Goal: Information Seeking & Learning: Learn about a topic

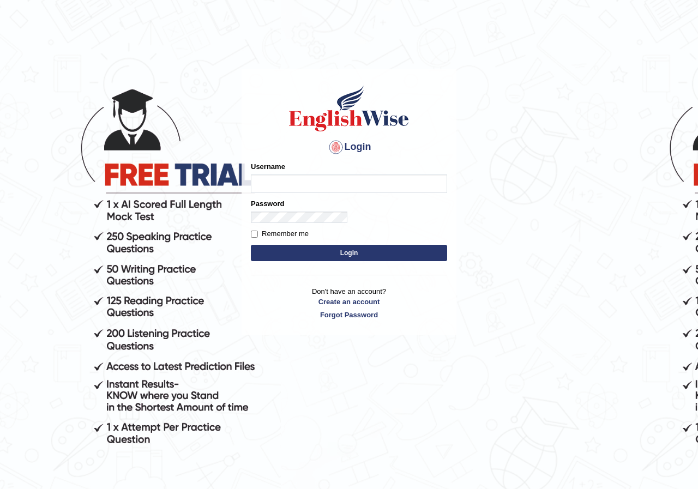
click at [251, 175] on input "Username" at bounding box center [349, 184] width 196 height 19
type input "0470208153"
click at [251, 245] on button "Login" at bounding box center [349, 253] width 196 height 16
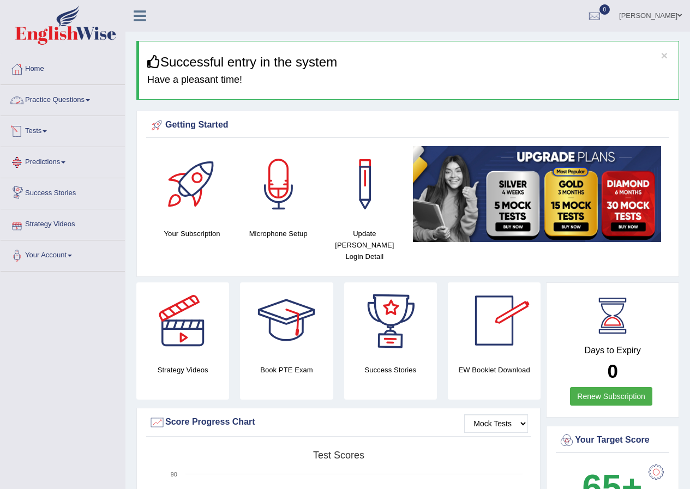
click at [90, 101] on span at bounding box center [88, 100] width 4 height 2
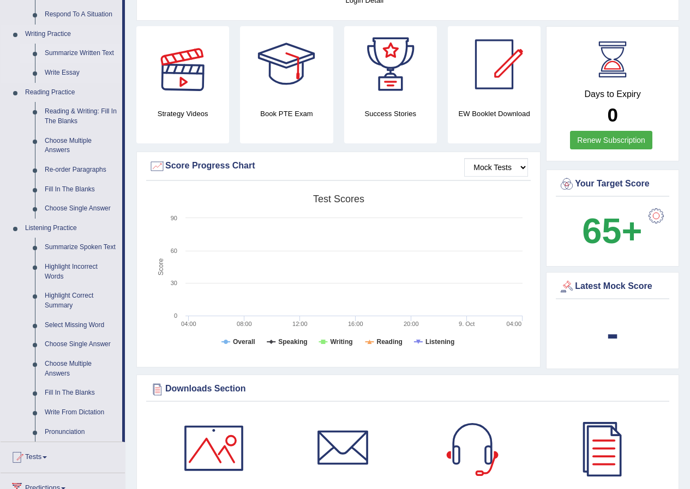
scroll to position [273, 0]
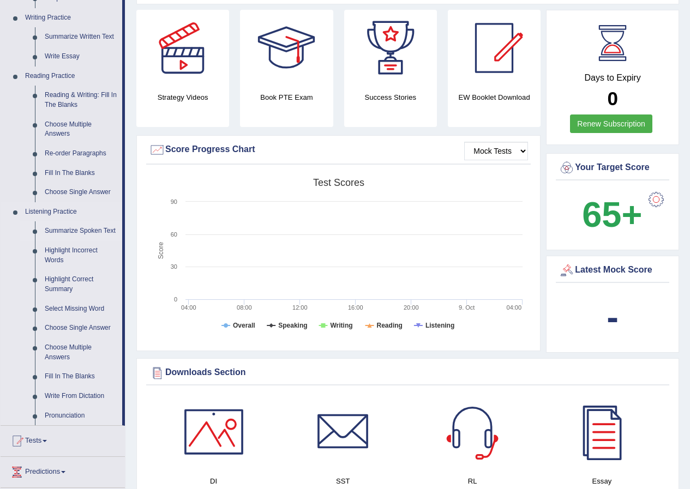
click at [104, 229] on link "Summarize Spoken Text" at bounding box center [81, 231] width 82 height 20
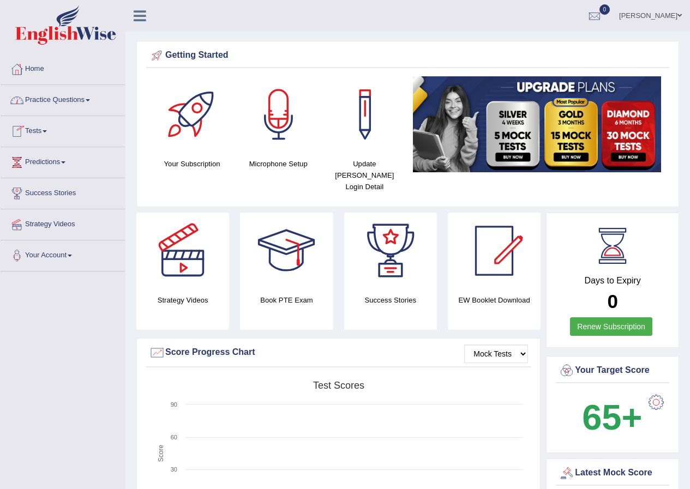
click at [87, 99] on link "Practice Questions" at bounding box center [63, 98] width 124 height 27
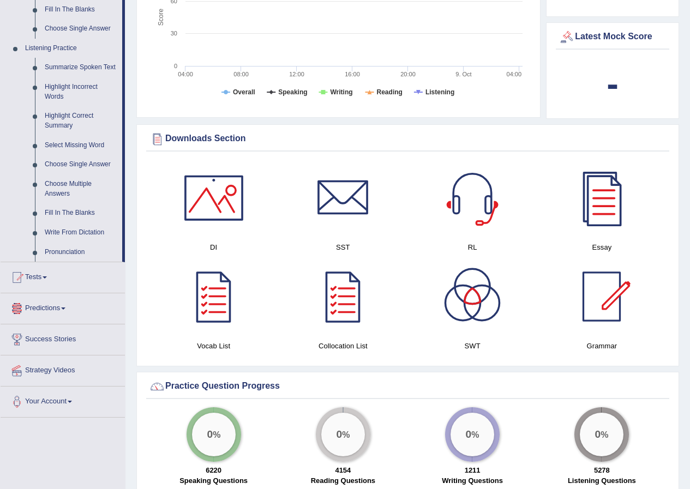
scroll to position [382, 0]
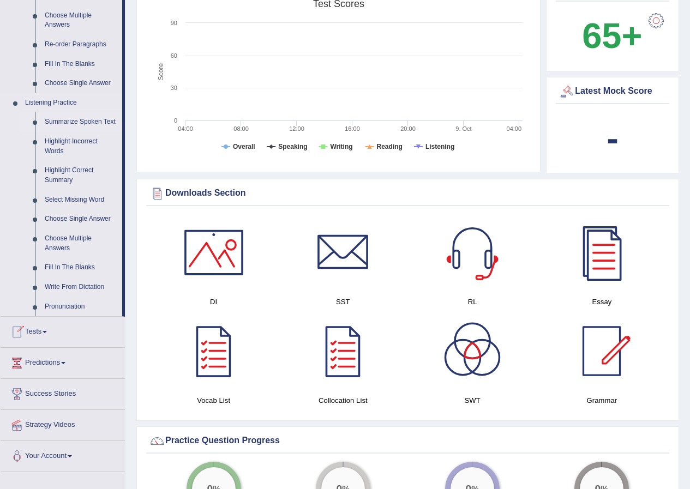
click at [64, 122] on link "Summarize Spoken Text" at bounding box center [81, 122] width 82 height 20
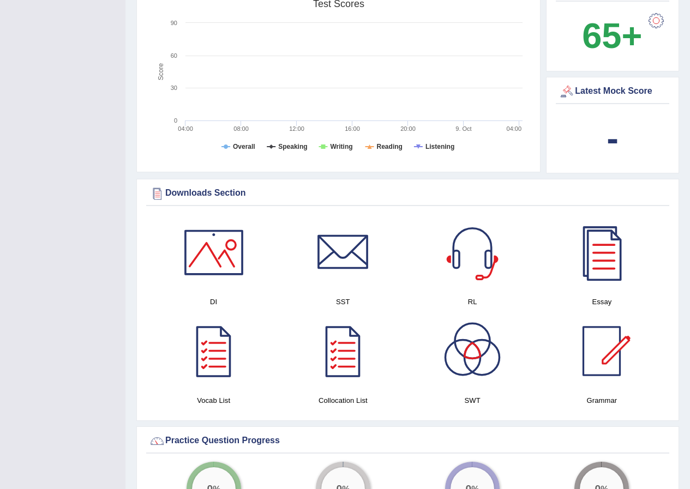
scroll to position [133, 0]
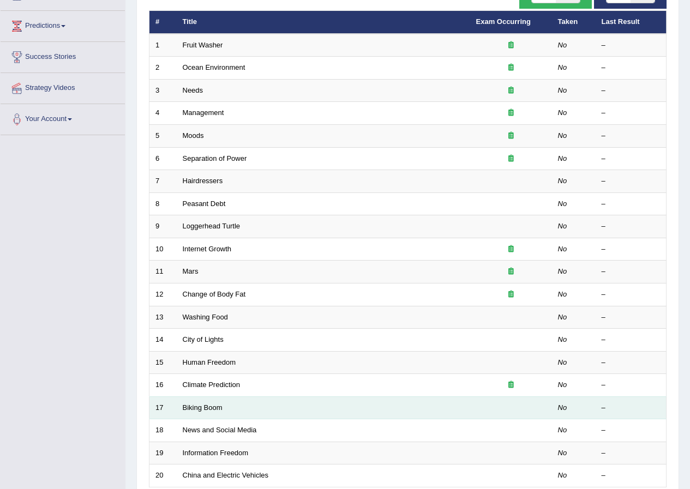
scroll to position [69, 0]
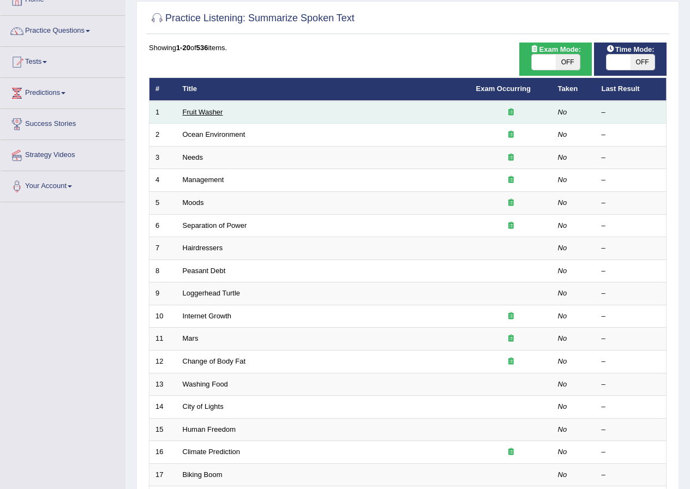
click at [183, 109] on link "Fruit Washer" at bounding box center [203, 112] width 40 height 8
click at [213, 113] on link "Fruit Washer" at bounding box center [203, 112] width 40 height 8
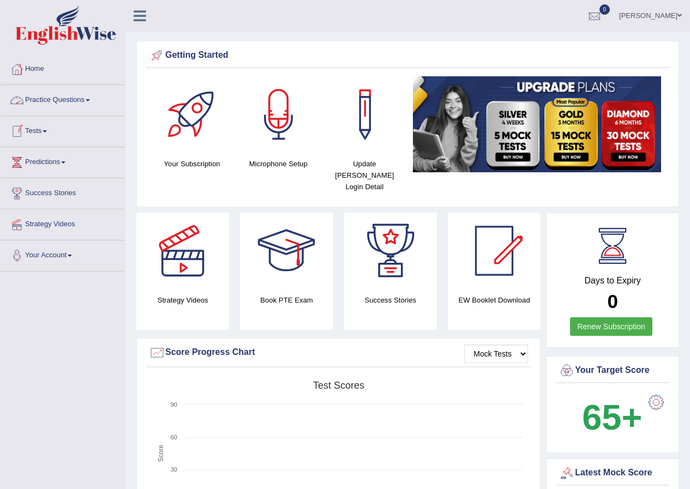
click at [65, 100] on link "Practice Questions" at bounding box center [63, 98] width 124 height 27
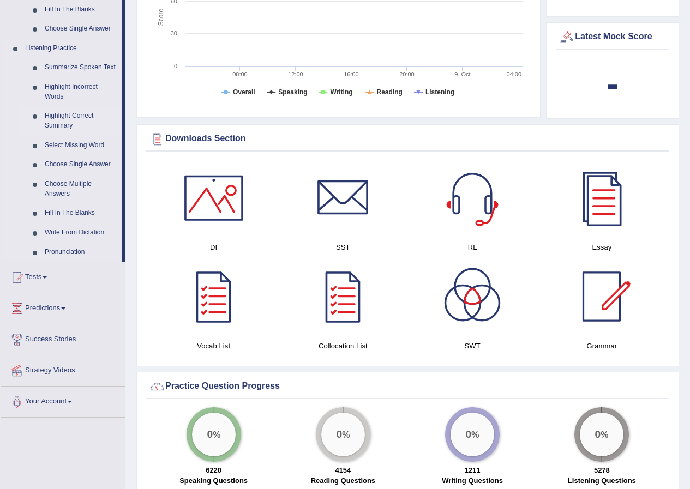
scroll to position [382, 0]
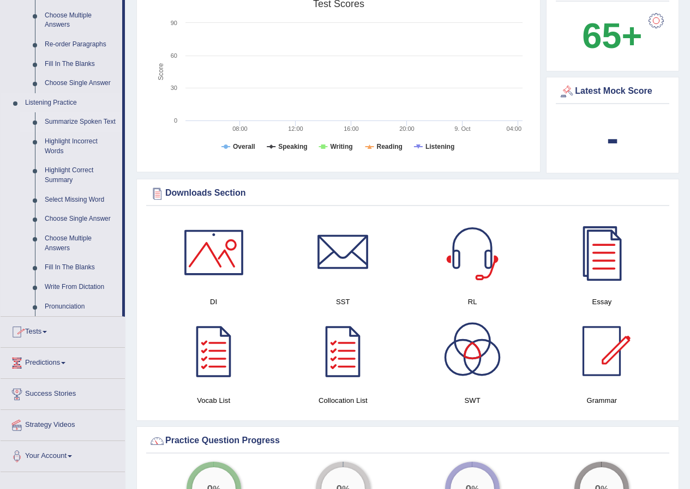
click at [73, 122] on link "Summarize Spoken Text" at bounding box center [81, 122] width 82 height 20
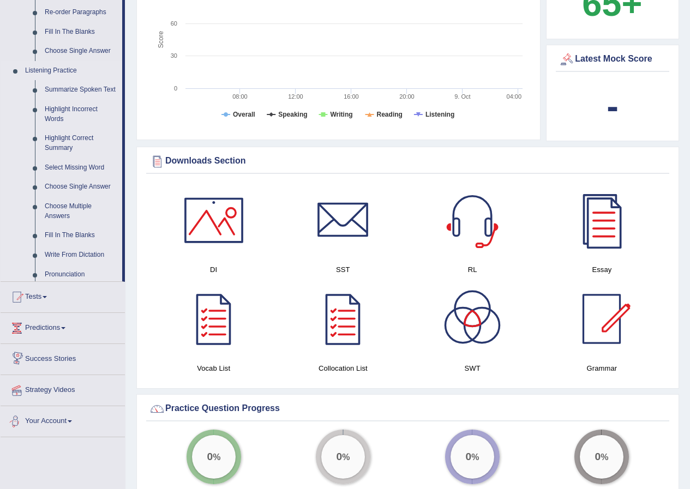
scroll to position [697, 0]
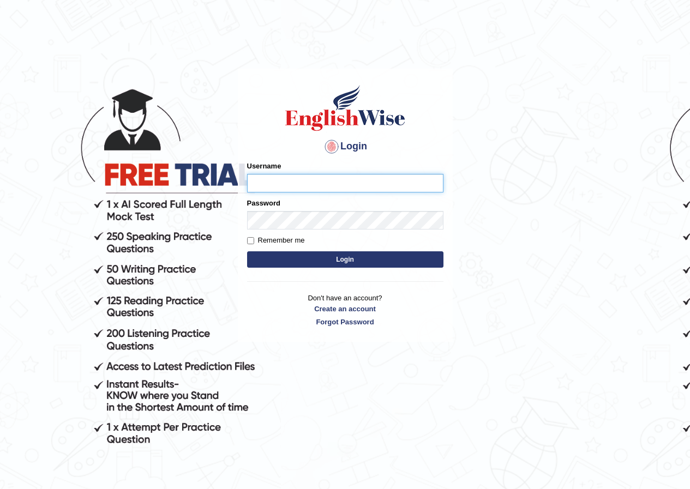
drag, startPoint x: 0, startPoint y: 0, endPoint x: 279, endPoint y: 185, distance: 334.9
click at [279, 185] on input "Username" at bounding box center [345, 183] width 196 height 19
type input "0470208153"
click at [307, 259] on button "Login" at bounding box center [345, 259] width 196 height 16
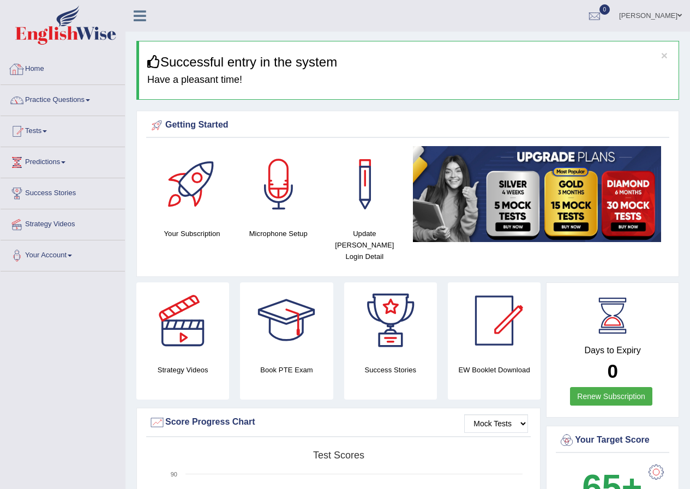
click at [73, 101] on link "Practice Questions" at bounding box center [63, 98] width 124 height 27
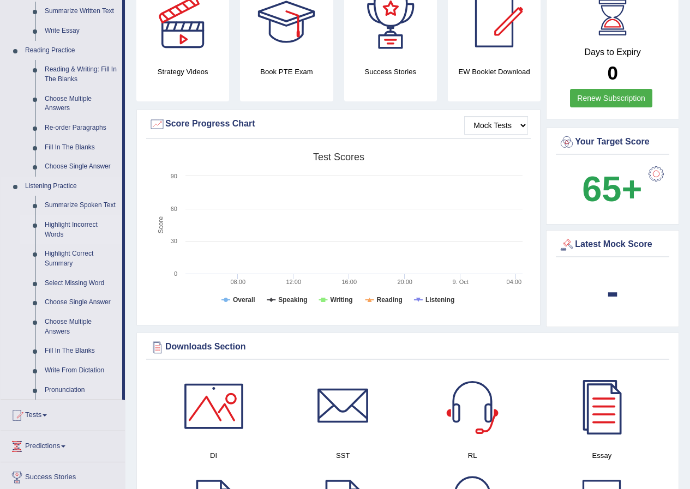
scroll to position [382, 0]
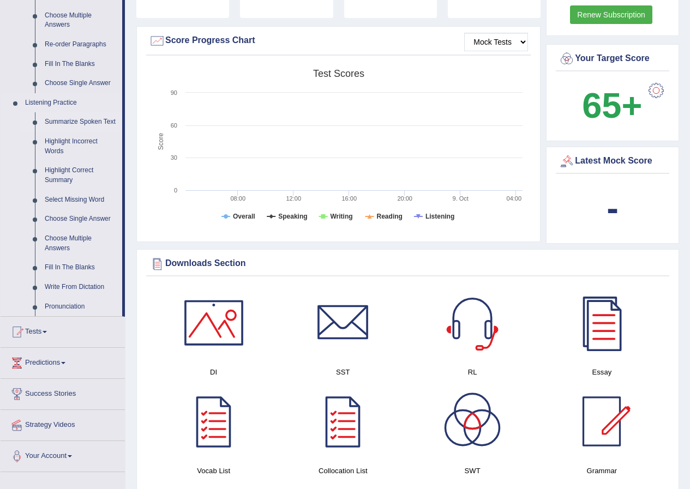
click at [72, 124] on link "Summarize Spoken Text" at bounding box center [81, 122] width 82 height 20
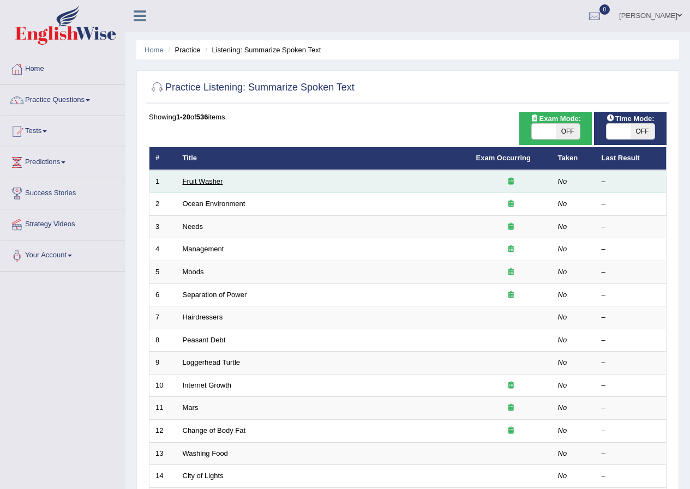
click at [203, 181] on link "Fruit Washer" at bounding box center [203, 181] width 40 height 8
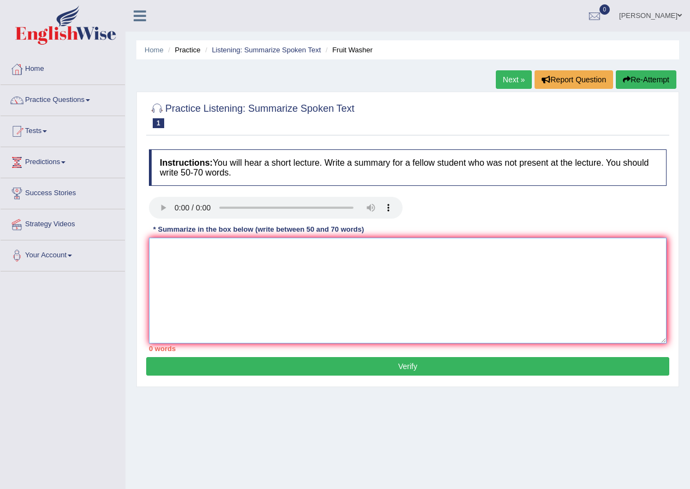
click at [236, 248] on textarea at bounding box center [408, 291] width 518 height 106
click at [176, 251] on textarea "A poin revealed in this lecture was about cleaning fruits and vegitables." at bounding box center [408, 291] width 518 height 106
click at [412, 253] on textarea "A point revealed in this lecture was about cleaning fruits and vegitables." at bounding box center [408, 291] width 518 height 106
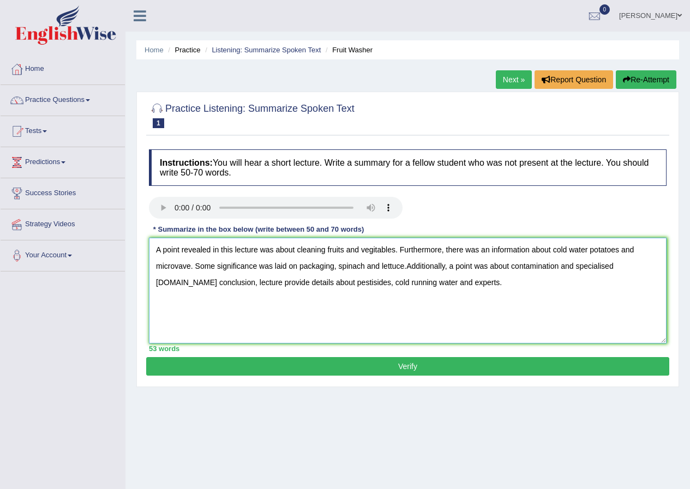
scroll to position [55, 0]
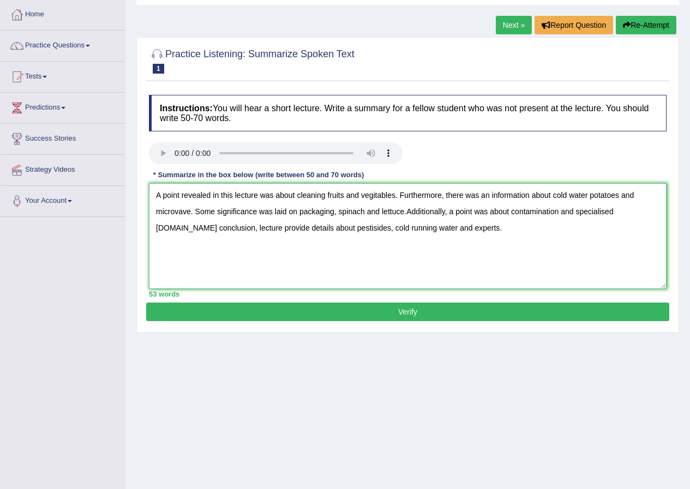
type textarea "A point revealed in this lecture was about cleaning fruits and vegitables. Furt…"
click at [430, 314] on button "Verify" at bounding box center [407, 312] width 523 height 19
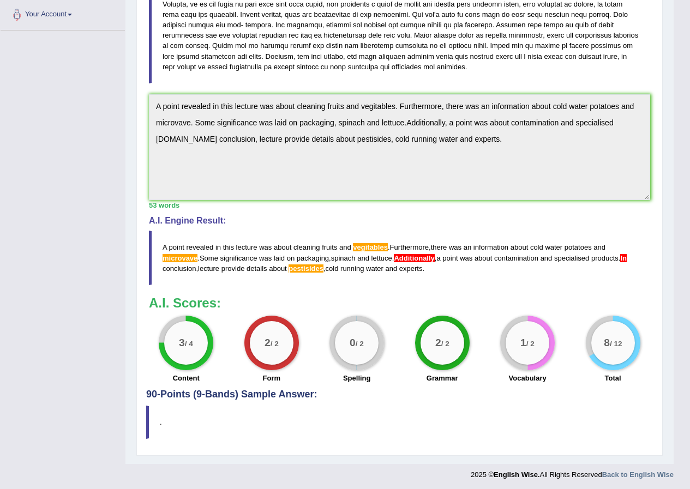
scroll to position [243, 0]
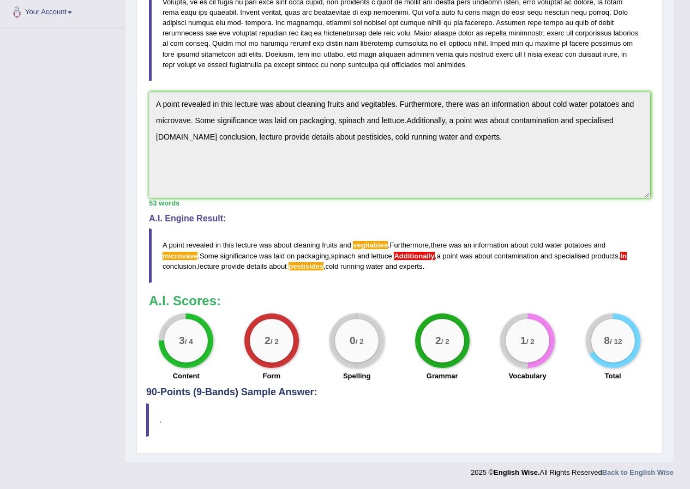
click at [359, 294] on h3 "A.I. Scores:" at bounding box center [399, 301] width 501 height 14
click at [370, 281] on blockquote "A point revealed in this lecture was about cleaning fruits and vegitables . Fur…" at bounding box center [399, 256] width 501 height 54
click at [313, 266] on span "pestisides" at bounding box center [306, 266] width 35 height 8
click at [313, 265] on span "pestisides" at bounding box center [306, 266] width 35 height 8
click at [323, 270] on span "pestisides" at bounding box center [306, 266] width 35 height 8
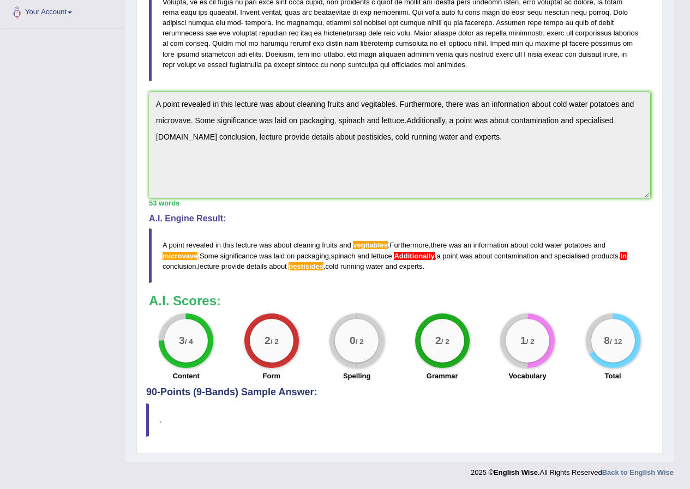
click at [326, 284] on div "Instructions: You will hear a short lecture. Write a summary for a fellow stude…" at bounding box center [399, 144] width 507 height 487
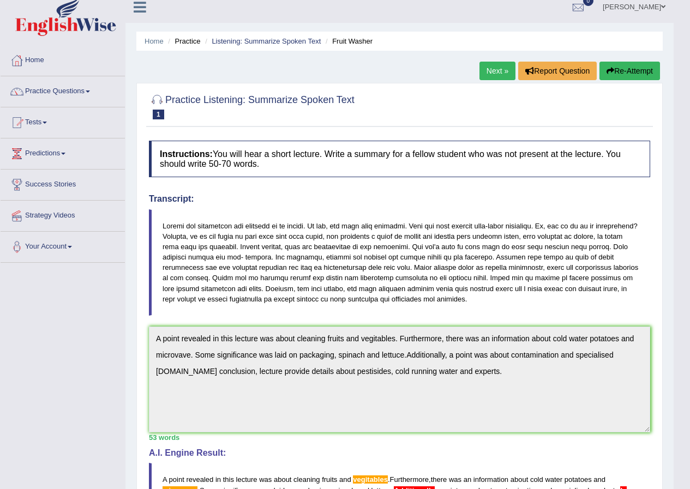
scroll to position [0, 0]
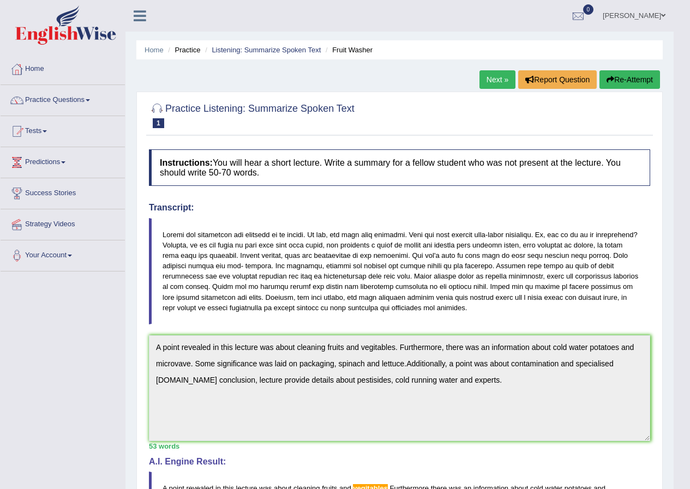
click at [490, 84] on link "Next »" at bounding box center [497, 79] width 36 height 19
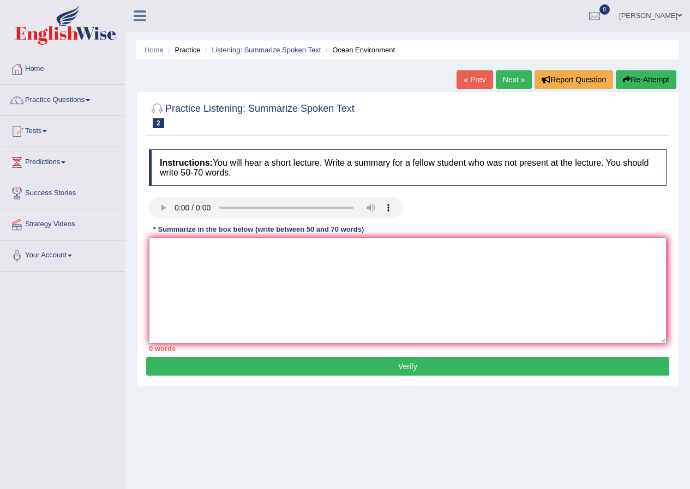
click at [177, 257] on textarea at bounding box center [408, 291] width 518 height 106
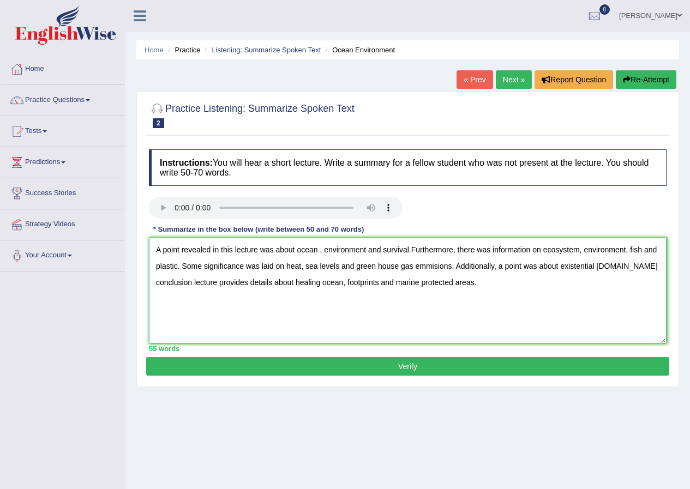
click at [320, 249] on textarea "A point revealed in this lecture was about ocean , environment and survival.Fur…" at bounding box center [408, 291] width 518 height 106
type textarea "A point revealed in this lecture was about ocean, environment and survival.Furt…"
click at [398, 363] on button "Verify" at bounding box center [407, 366] width 523 height 19
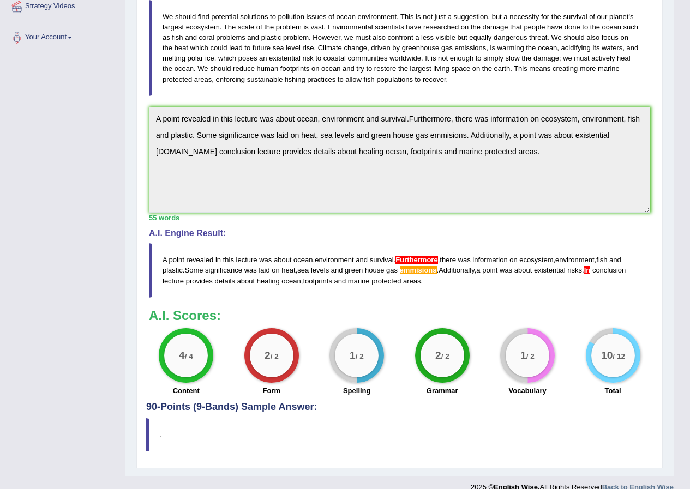
scroll to position [233, 0]
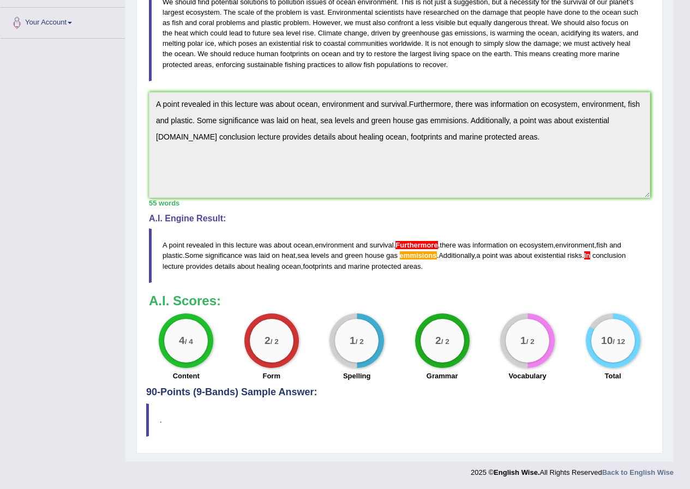
click at [562, 285] on div "Instructions: You will hear a short lecture. Write a summary for a fellow stude…" at bounding box center [399, 149] width 507 height 476
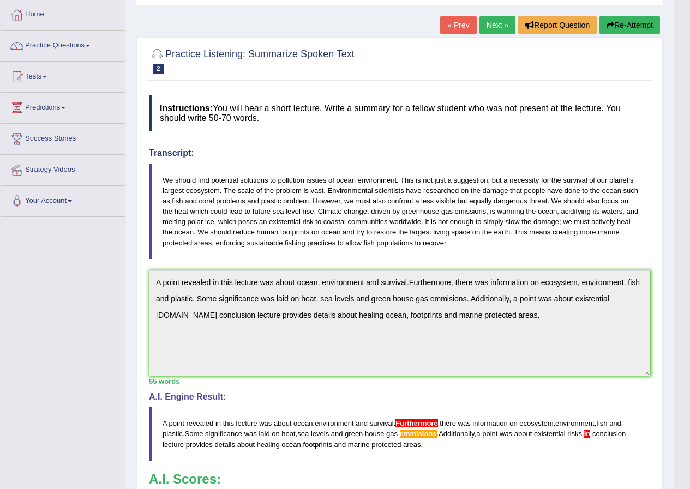
scroll to position [0, 0]
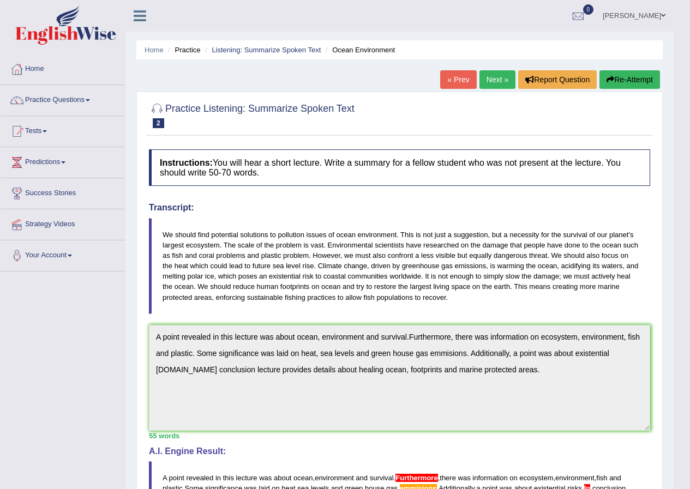
click at [490, 83] on link "Next »" at bounding box center [497, 79] width 36 height 19
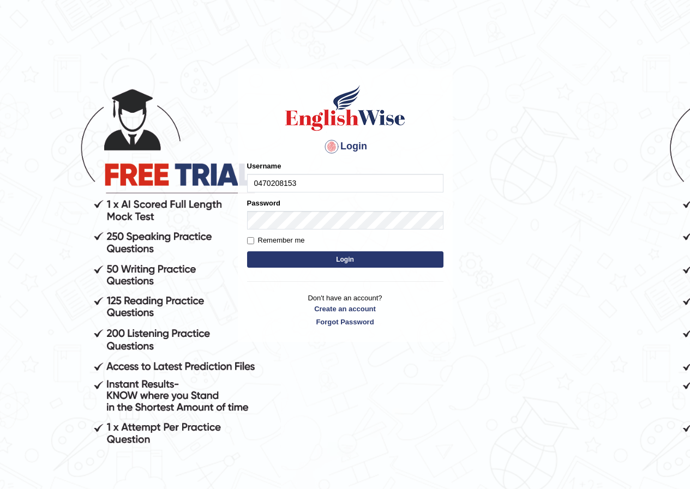
type input "0470208153"
click at [263, 261] on button "Login" at bounding box center [345, 259] width 196 height 16
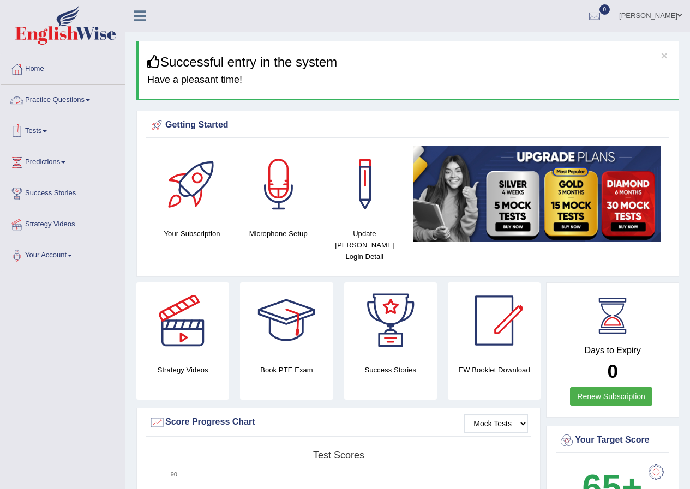
click at [92, 102] on link "Practice Questions" at bounding box center [63, 98] width 124 height 27
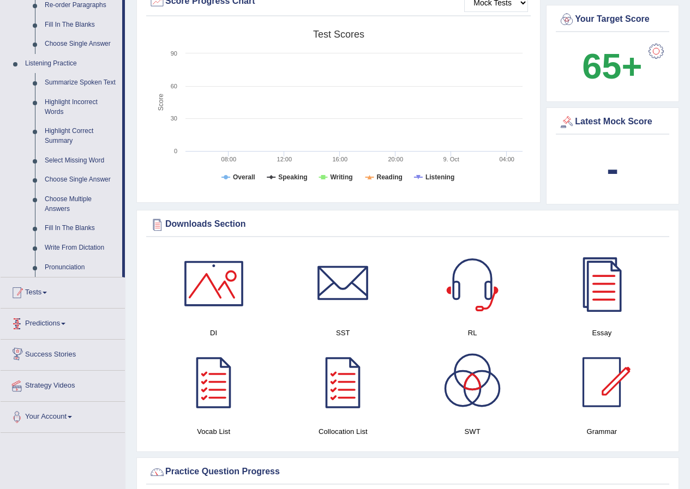
scroll to position [382, 0]
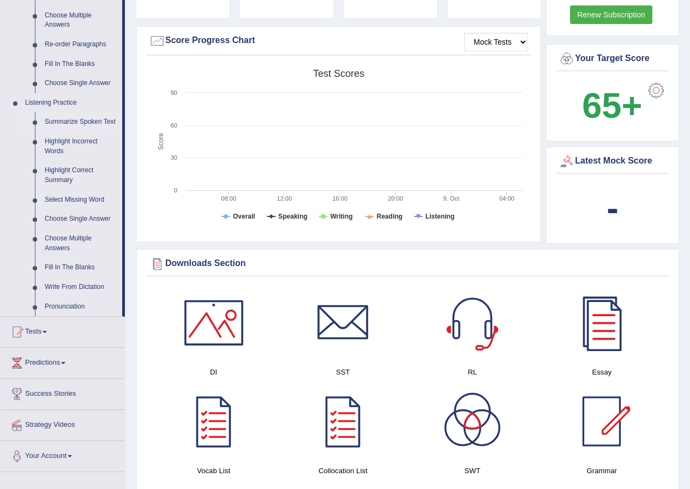
click at [87, 120] on link "Summarize Spoken Text" at bounding box center [81, 122] width 82 height 20
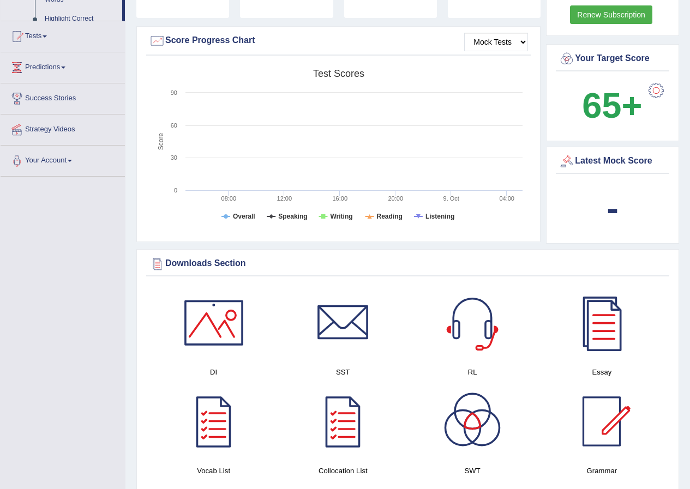
scroll to position [145, 0]
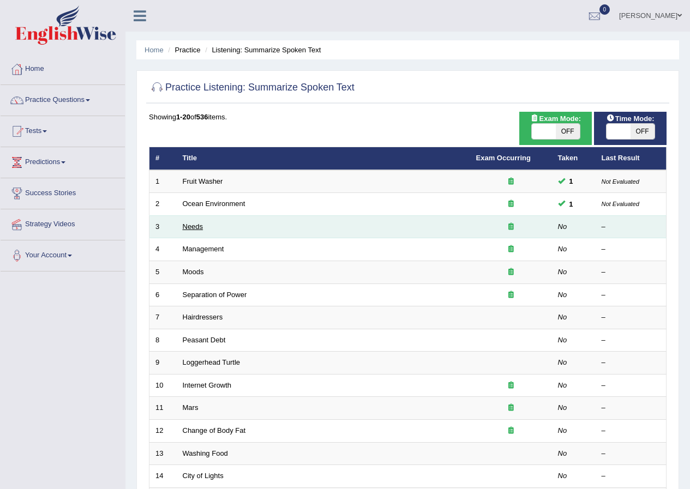
click at [194, 225] on link "Needs" at bounding box center [193, 227] width 21 height 8
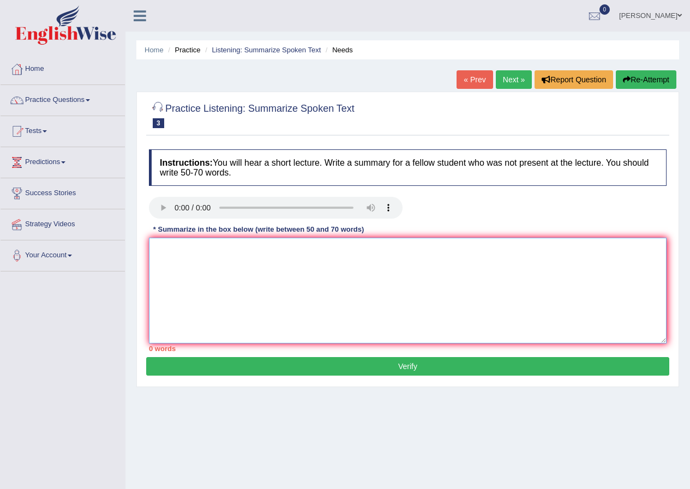
click at [190, 255] on textarea at bounding box center [408, 291] width 518 height 106
click at [229, 244] on textarea "A" at bounding box center [408, 291] width 518 height 106
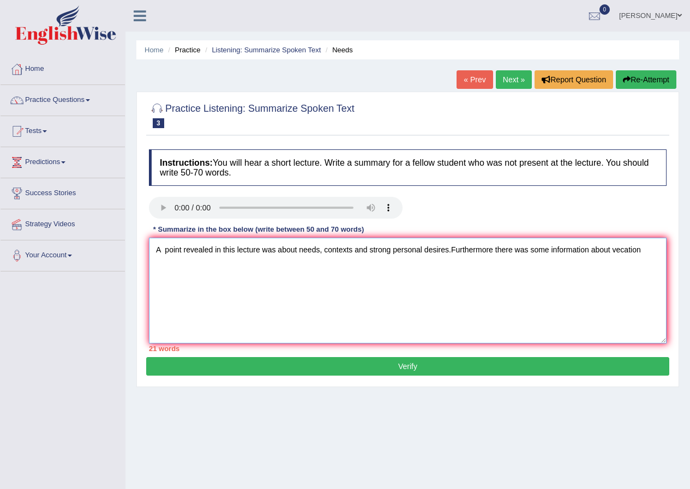
click at [621, 252] on textarea "A point revealed in this lecture was about needs, contexts and strong personal …" at bounding box center [408, 291] width 518 height 106
click at [653, 256] on textarea "A point revealed in this lecture was about needs, contexts and strong personal …" at bounding box center [408, 291] width 518 height 106
click at [612, 246] on textarea "A point revealed in this lecture was about needs, contexts and strong personal …" at bounding box center [408, 291] width 518 height 106
click at [632, 253] on textarea "A point revealed in this lecture was about needs, contexts and strong personal …" at bounding box center [408, 291] width 518 height 106
click at [191, 265] on textarea "A point revealed in this lecture was about needs, contexts and strong personal …" at bounding box center [408, 291] width 518 height 106
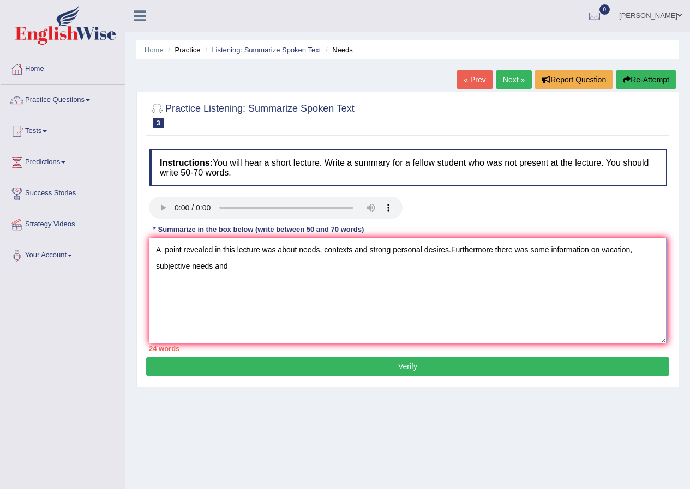
click at [236, 271] on textarea "A point revealed in this lecture was about needs, contexts and strong personal …" at bounding box center [408, 291] width 518 height 106
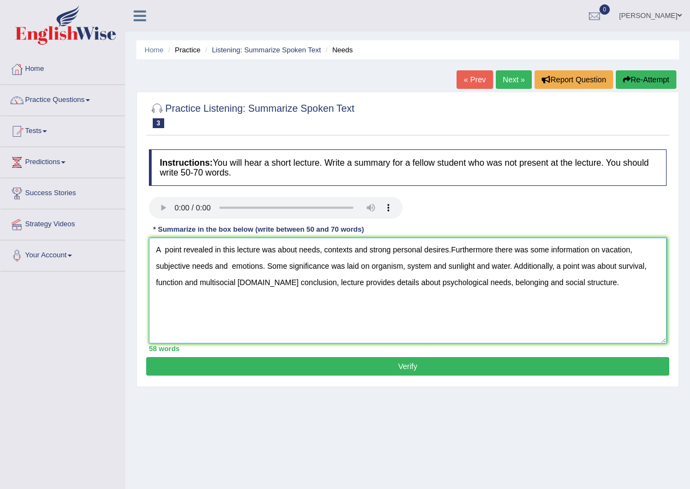
click at [492, 252] on textarea "A point revealed in this lecture was about needs, contexts and strong personal …" at bounding box center [408, 291] width 518 height 106
click at [450, 251] on textarea "A point revealed in this lecture was about needs, contexts and strong personal …" at bounding box center [408, 291] width 518 height 106
click at [449, 265] on textarea "A point revealed in this lecture was about needs, contexts and strong personal …" at bounding box center [408, 291] width 518 height 106
click at [285, 283] on textarea "A point revealed in this lecture was about needs, contexts and strong personal …" at bounding box center [408, 291] width 518 height 106
type textarea "A point revealed in this lecture was about needs, contexts and strong personal …"
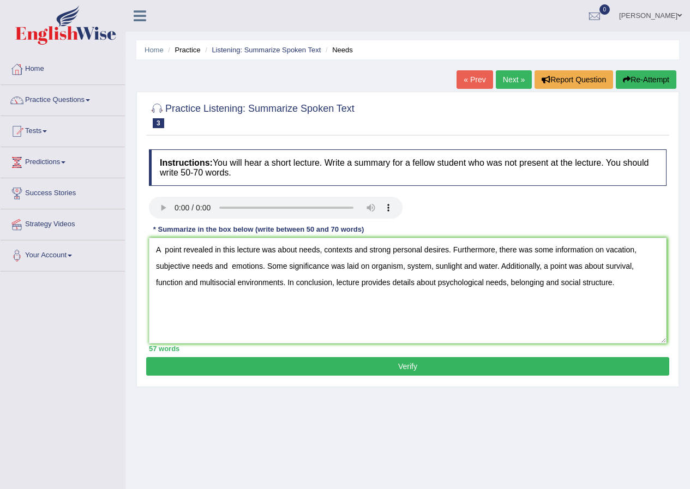
click at [252, 370] on button "Verify" at bounding box center [407, 366] width 523 height 19
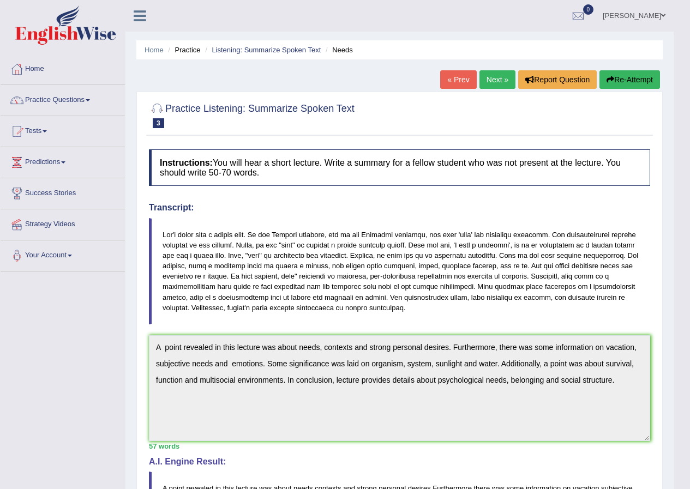
click at [494, 79] on link "Next »" at bounding box center [497, 79] width 36 height 19
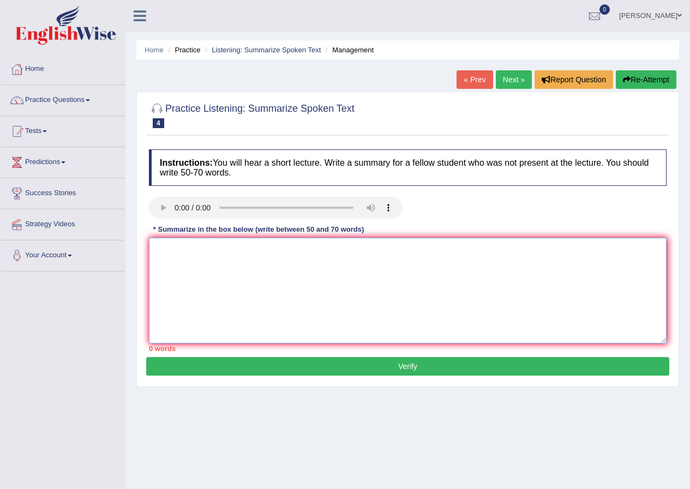
click at [161, 247] on textarea at bounding box center [408, 291] width 518 height 106
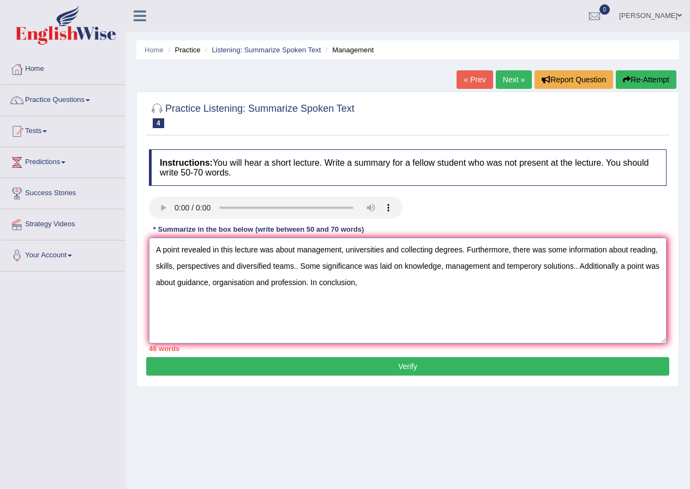
click at [299, 269] on textarea "A point revealed in this lecture was about management, universities and collect…" at bounding box center [408, 291] width 518 height 106
click at [576, 268] on textarea "A point revealed in this lecture was about management, universities and collect…" at bounding box center [408, 291] width 518 height 106
click at [362, 284] on textarea "A point revealed in this lecture was about management, universities and collect…" at bounding box center [408, 291] width 518 height 106
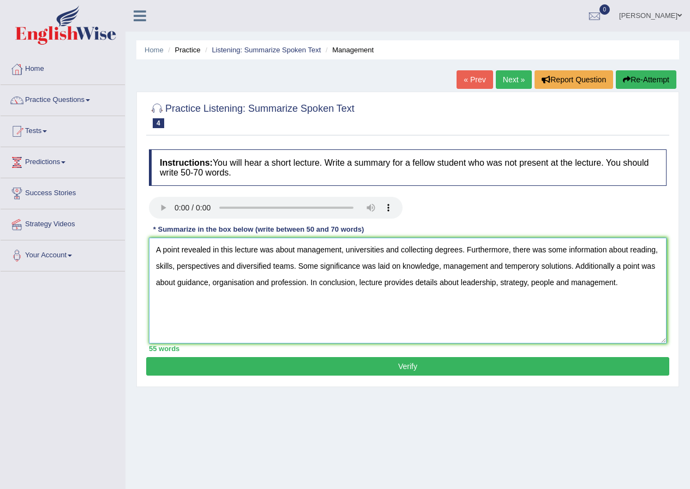
click at [577, 266] on textarea "A point revealed in this lecture was about management, universities and collect…" at bounding box center [408, 291] width 518 height 106
click at [614, 268] on textarea "A point revealed in this lecture was about management, universities and collect…" at bounding box center [408, 291] width 518 height 106
type textarea "A point revealed in this lecture was about management, universities and collect…"
click at [353, 374] on button "Verify" at bounding box center [407, 366] width 523 height 19
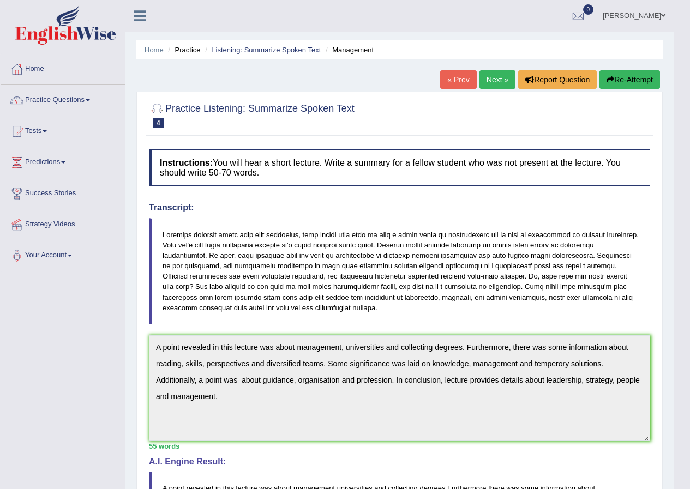
click at [82, 98] on link "Practice Questions" at bounding box center [63, 98] width 124 height 27
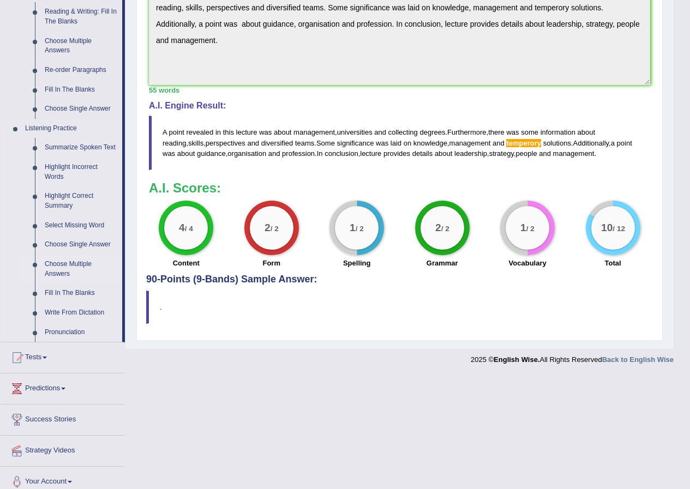
scroll to position [365, 0]
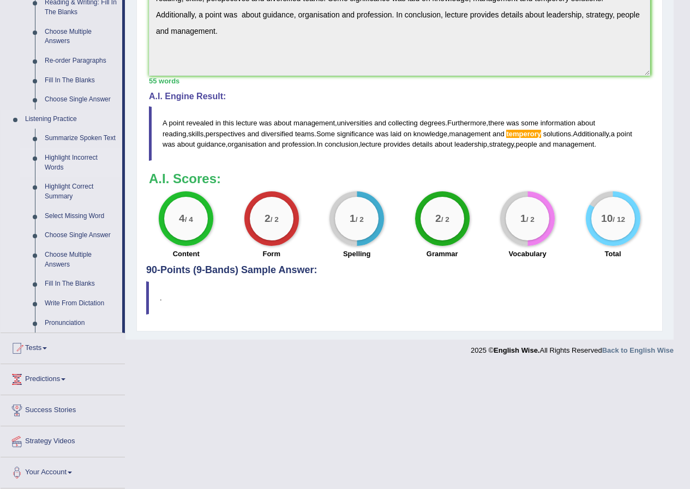
click at [64, 155] on link "Highlight Incorrect Words" at bounding box center [81, 162] width 82 height 29
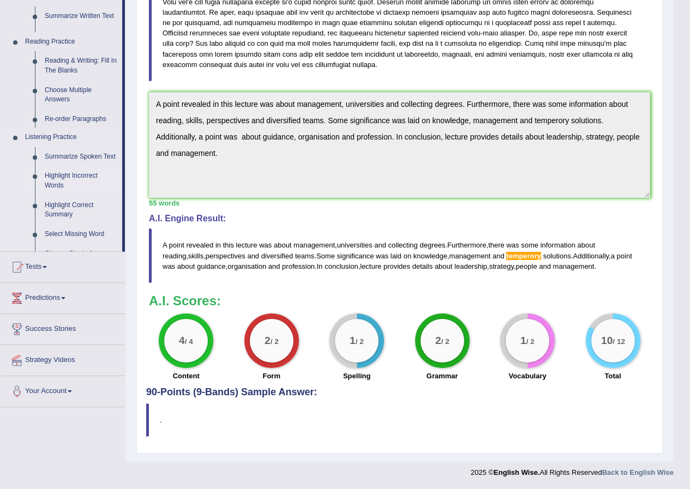
scroll to position [243, 0]
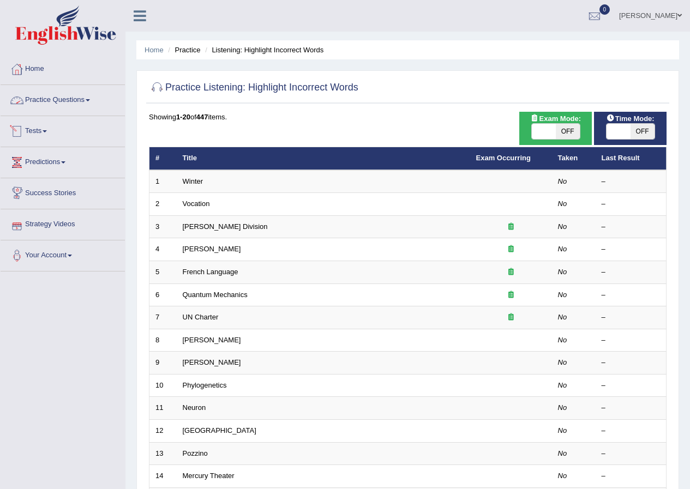
click at [80, 98] on link "Practice Questions" at bounding box center [63, 98] width 124 height 27
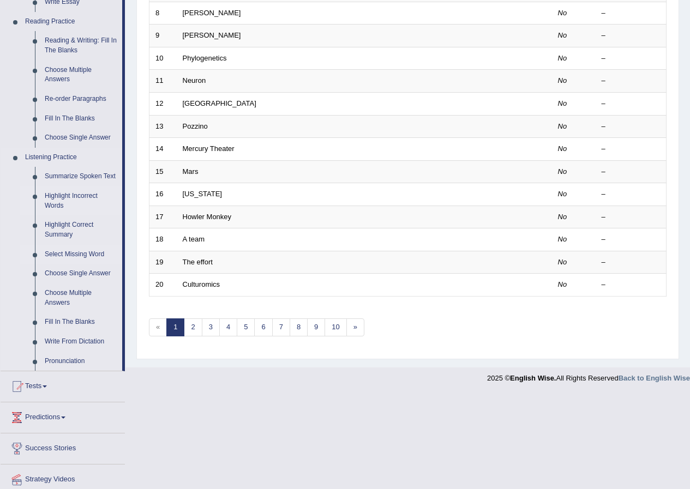
scroll to position [365, 0]
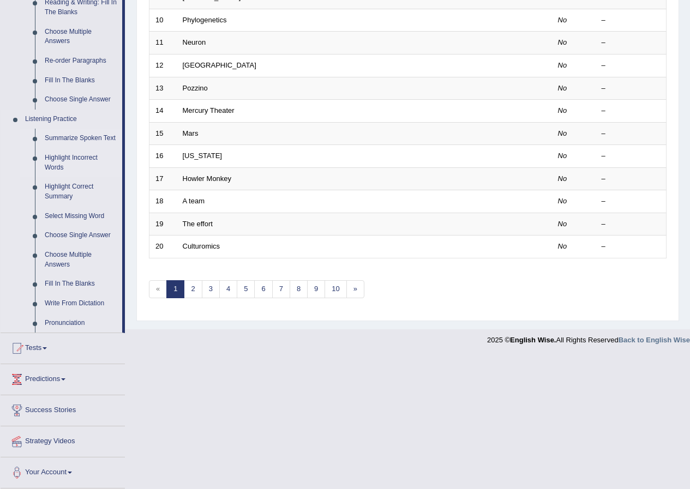
click at [53, 140] on link "Summarize Spoken Text" at bounding box center [81, 139] width 82 height 20
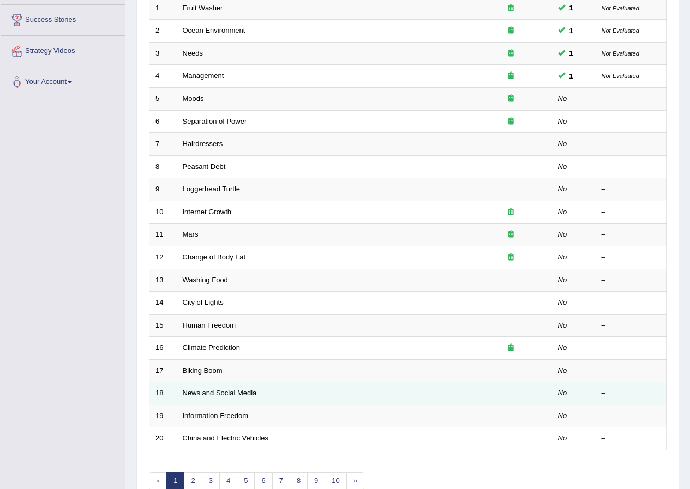
scroll to position [15, 0]
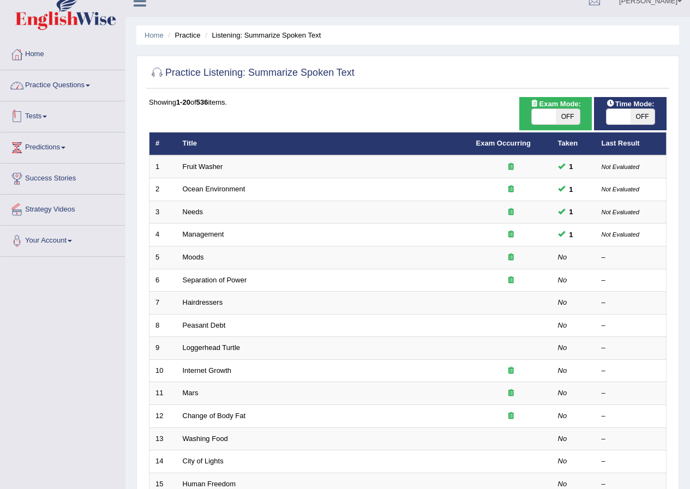
click at [52, 87] on link "Practice Questions" at bounding box center [63, 83] width 124 height 27
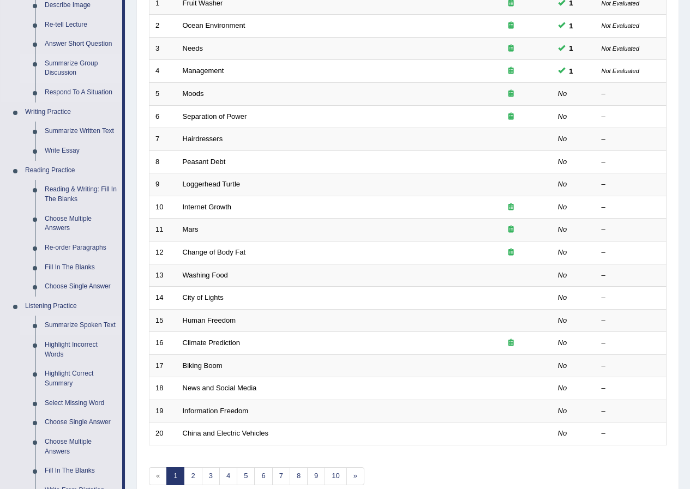
scroll to position [365, 0]
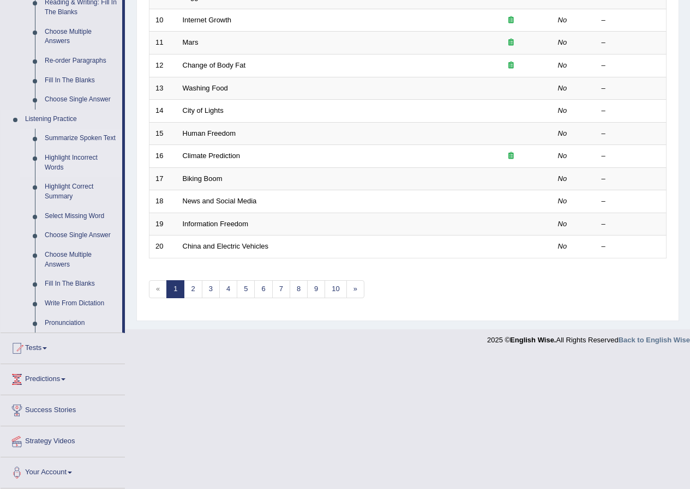
click at [76, 157] on link "Highlight Incorrect Words" at bounding box center [81, 162] width 82 height 29
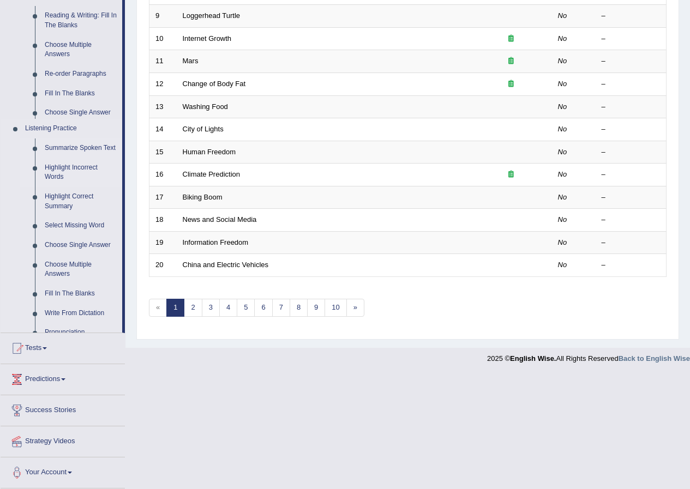
scroll to position [233, 0]
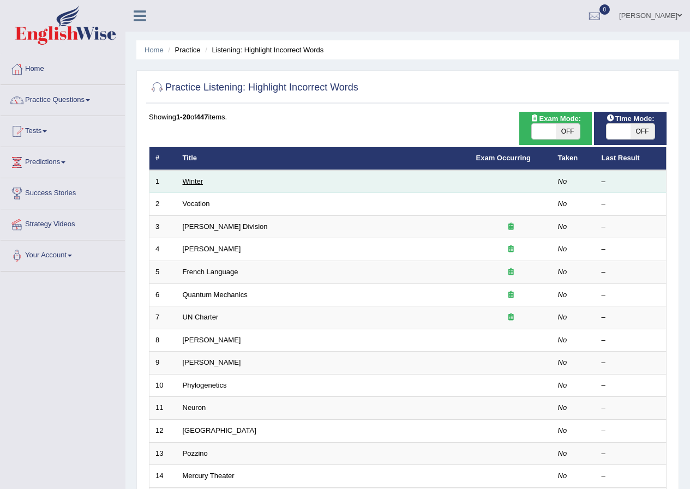
click at [185, 180] on link "Winter" at bounding box center [193, 181] width 21 height 8
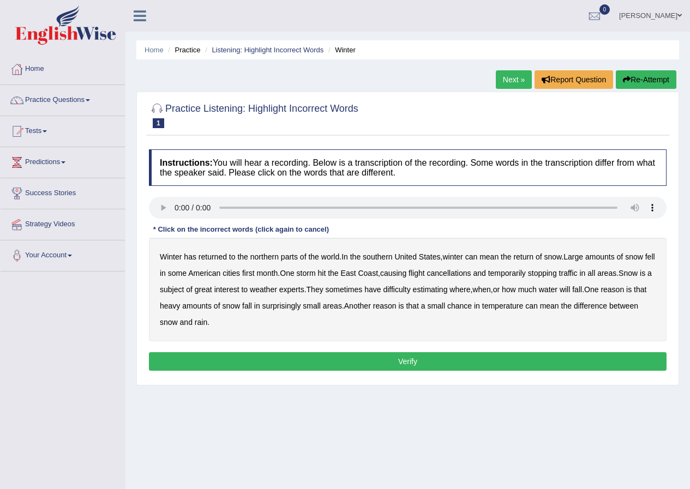
click at [381, 259] on b "southern" at bounding box center [377, 257] width 29 height 9
click at [255, 276] on b "first" at bounding box center [248, 273] width 13 height 9
click at [595, 276] on b "all" at bounding box center [591, 273] width 8 height 9
click at [557, 291] on b "water" at bounding box center [548, 289] width 19 height 9
click at [472, 309] on b "chance" at bounding box center [459, 306] width 25 height 9
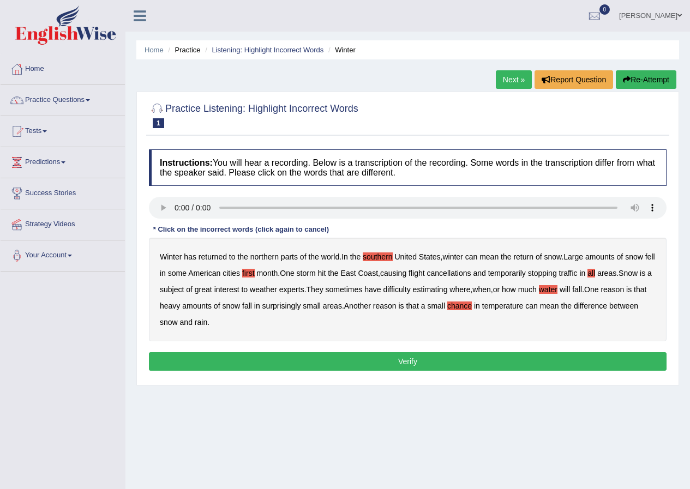
click at [306, 363] on button "Verify" at bounding box center [408, 361] width 518 height 19
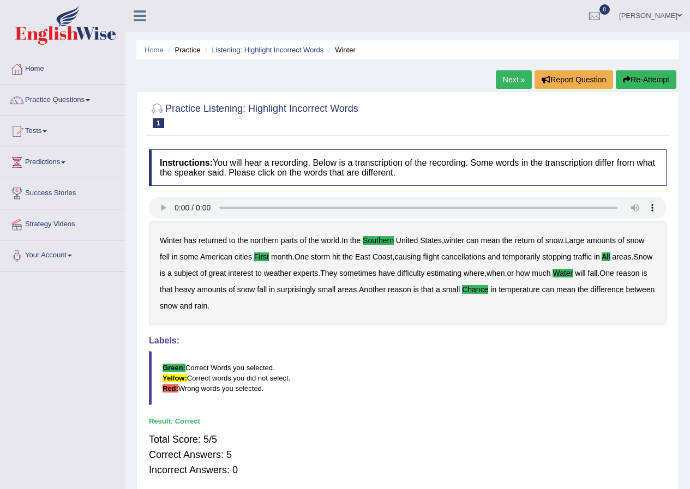
click at [85, 99] on link "Practice Questions" at bounding box center [63, 98] width 124 height 27
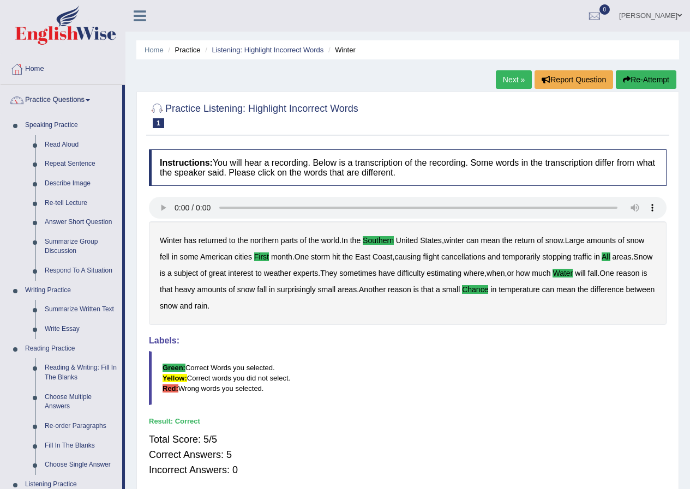
click at [511, 83] on link "Next »" at bounding box center [514, 79] width 36 height 19
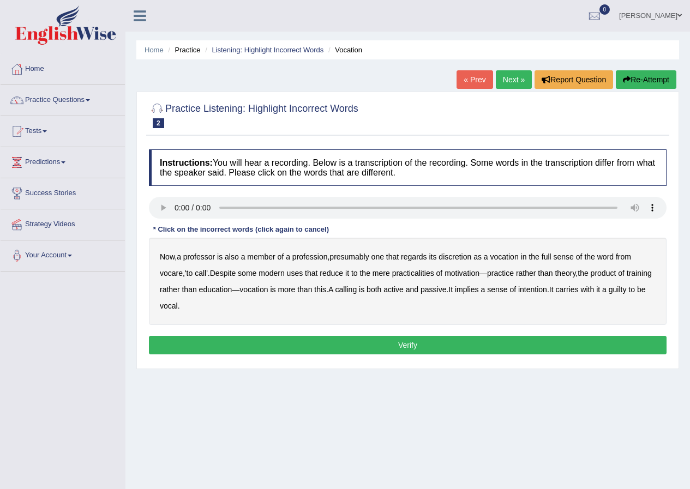
click at [448, 259] on b "discretion" at bounding box center [455, 257] width 33 height 9
click at [458, 277] on b "motivation" at bounding box center [462, 273] width 35 height 9
click at [573, 294] on div "Now , a professor is also a member of a profession , presumably one that regard…" at bounding box center [408, 281] width 518 height 87
click at [547, 292] on b "intention" at bounding box center [532, 289] width 29 height 9
click at [609, 294] on b "guilty" at bounding box center [618, 289] width 18 height 9
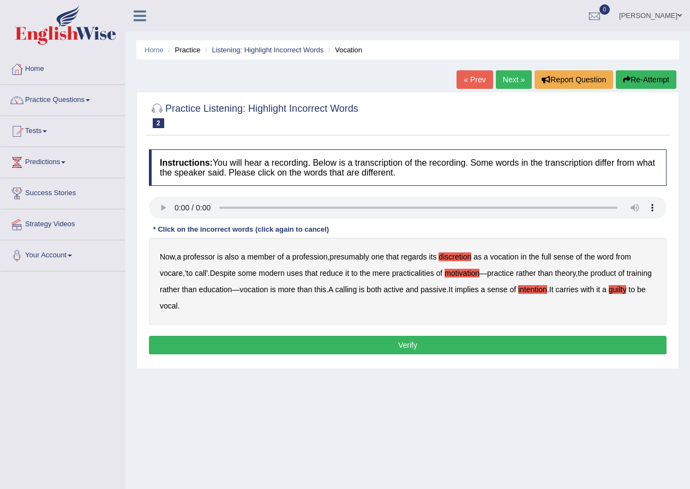
click at [164, 339] on button "Verify" at bounding box center [408, 345] width 518 height 19
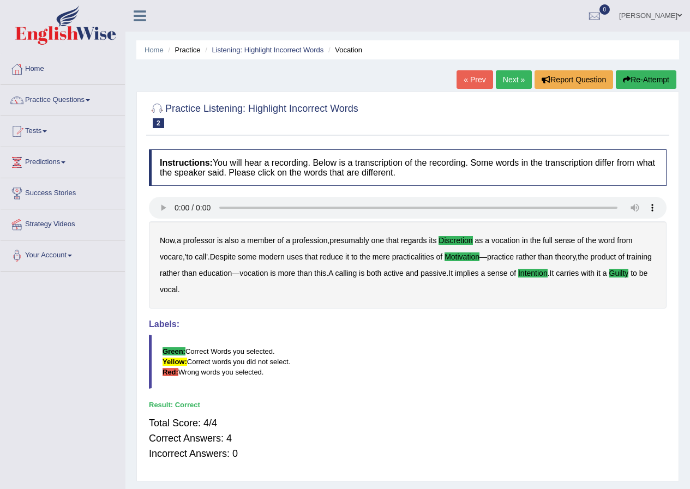
click at [512, 80] on link "Next »" at bounding box center [514, 79] width 36 height 19
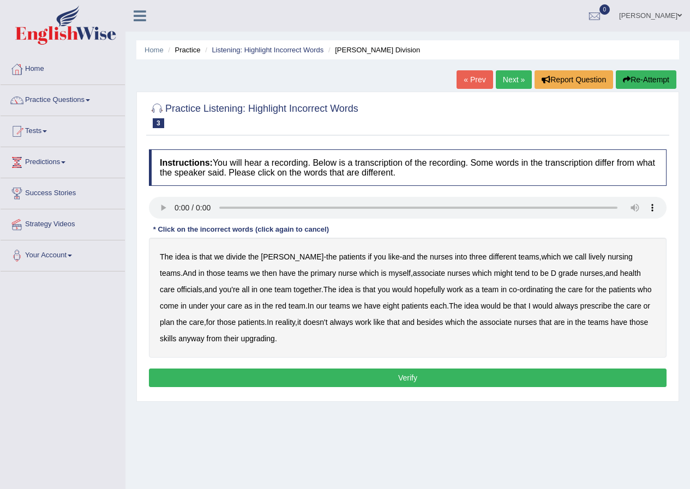
click at [589, 260] on b "lively" at bounding box center [597, 257] width 17 height 9
click at [494, 274] on b "might" at bounding box center [503, 273] width 19 height 9
click at [202, 285] on b "officials" at bounding box center [189, 289] width 25 height 9
click at [308, 309] on b "In" at bounding box center [311, 306] width 7 height 9
click at [241, 339] on b "upgrading" at bounding box center [258, 338] width 34 height 9
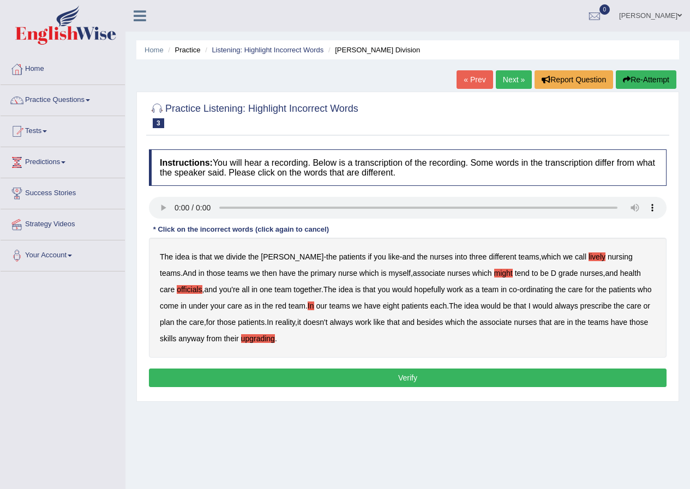
click at [347, 379] on button "Verify" at bounding box center [408, 378] width 518 height 19
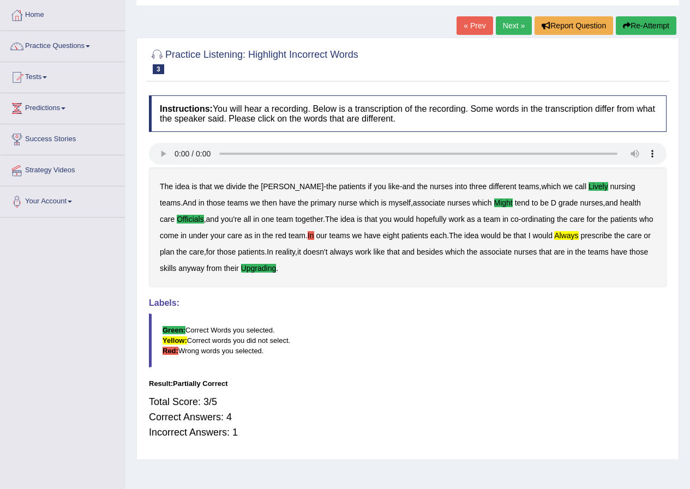
scroll to position [55, 0]
click at [308, 238] on b "In" at bounding box center [311, 235] width 7 height 9
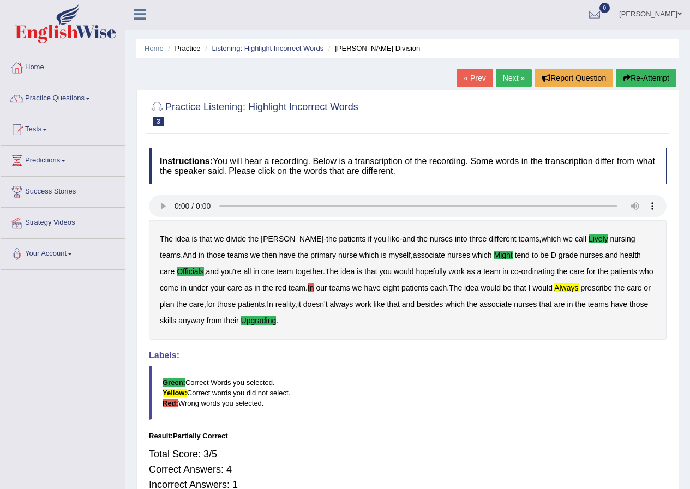
scroll to position [0, 0]
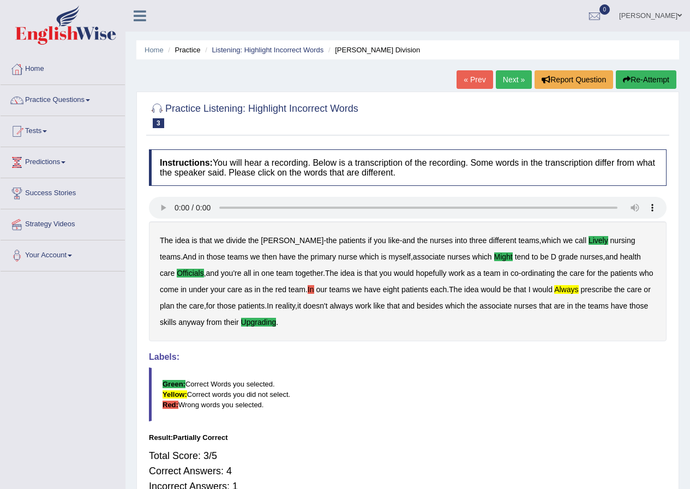
click at [496, 77] on link "Next »" at bounding box center [514, 79] width 36 height 19
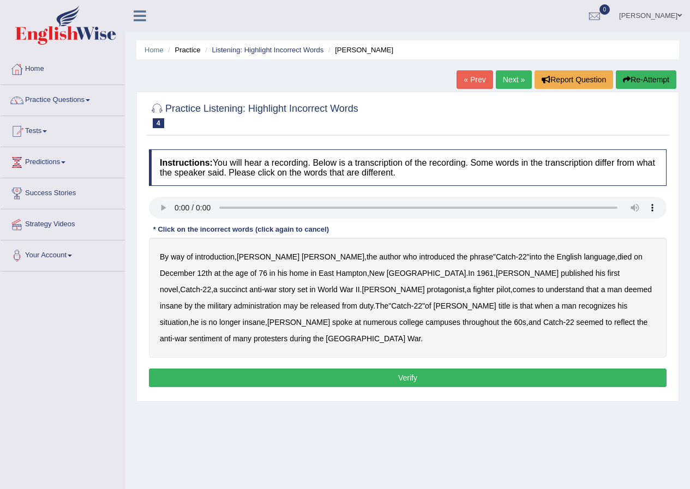
click at [248, 285] on b "succinct" at bounding box center [234, 289] width 28 height 9
click at [281, 302] on b "administration" at bounding box center [256, 306] width 47 height 9
click at [188, 318] on b "situation" at bounding box center [174, 322] width 28 height 9
click at [614, 320] on b "reflect" at bounding box center [624, 322] width 21 height 9
click at [453, 369] on button "Verify" at bounding box center [408, 378] width 518 height 19
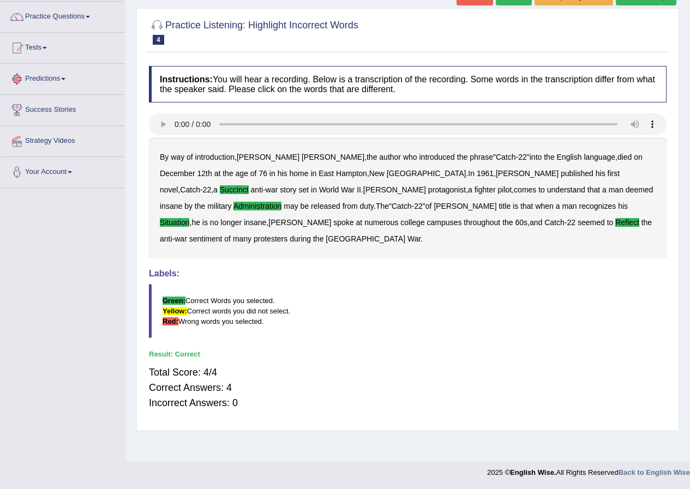
scroll to position [29, 0]
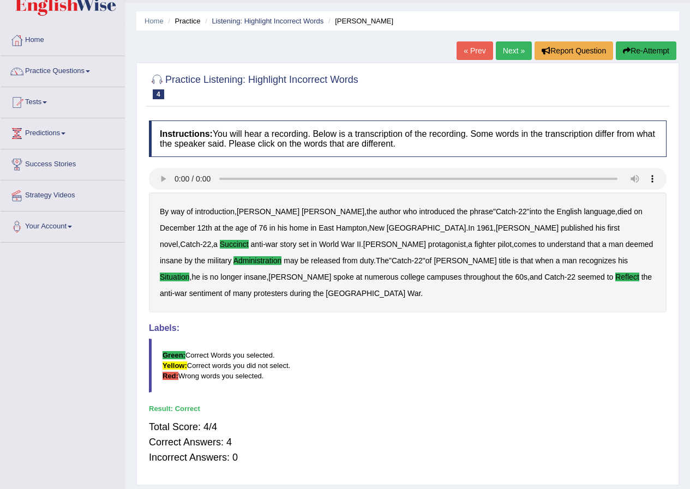
click at [499, 50] on link "Next »" at bounding box center [514, 50] width 36 height 19
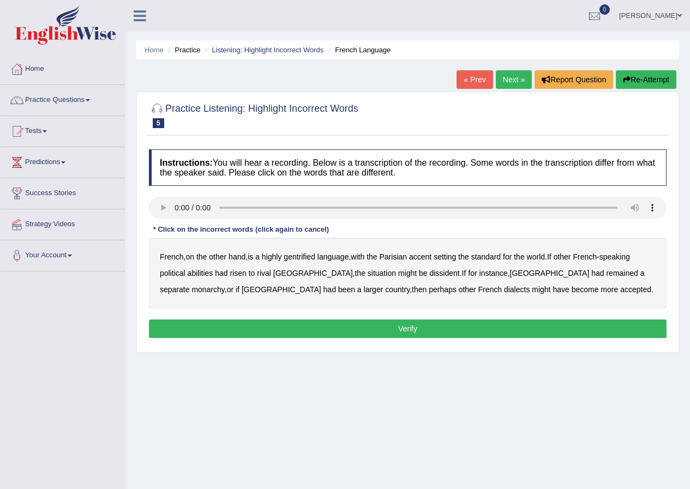
click at [309, 256] on b "gentrified" at bounding box center [300, 257] width 32 height 9
click at [201, 274] on b "abilities" at bounding box center [201, 273] width 26 height 9
click at [429, 275] on b "dissident" at bounding box center [444, 273] width 30 height 9
click at [224, 285] on b "monarchy" at bounding box center [207, 289] width 33 height 9
click at [380, 329] on button "Verify" at bounding box center [408, 329] width 518 height 19
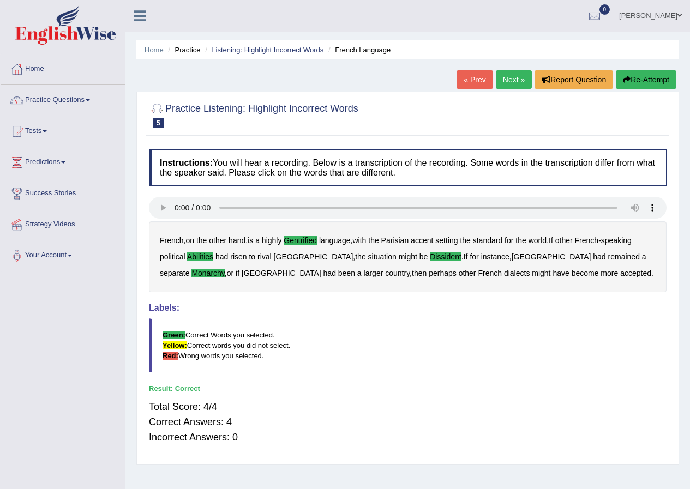
click at [500, 80] on link "Next »" at bounding box center [514, 79] width 36 height 19
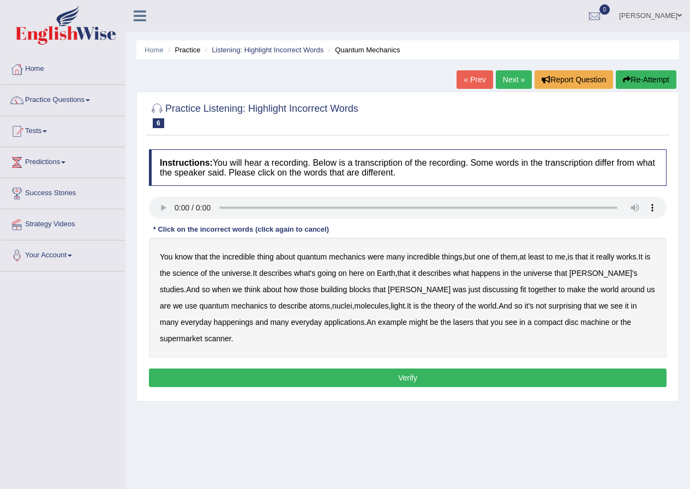
click at [193, 269] on b "science" at bounding box center [185, 273] width 26 height 9
click at [483, 291] on b "discussing" at bounding box center [500, 289] width 35 height 9
click at [214, 325] on b "happenings" at bounding box center [233, 322] width 39 height 9
click at [580, 326] on b "machine" at bounding box center [594, 322] width 29 height 9
click at [494, 369] on button "Verify" at bounding box center [408, 378] width 518 height 19
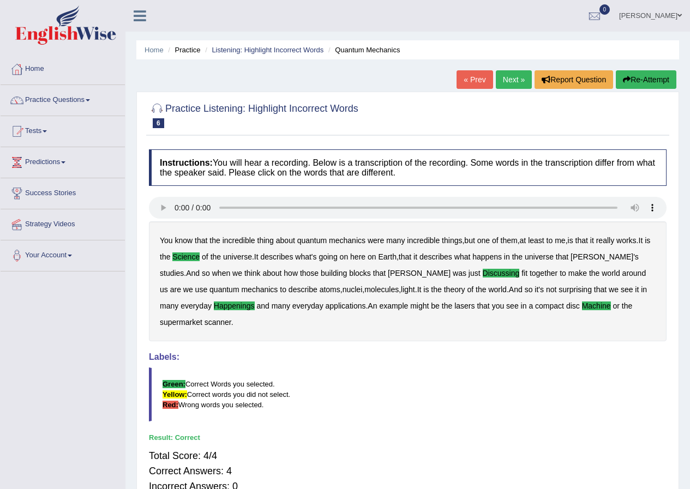
click at [64, 98] on link "Practice Questions" at bounding box center [63, 98] width 124 height 27
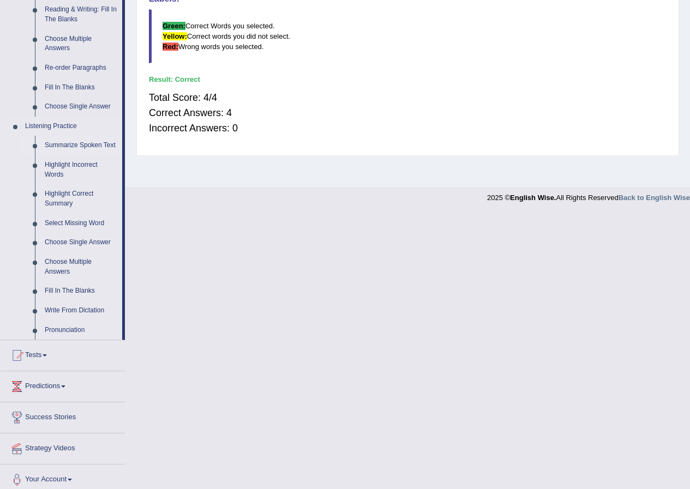
scroll to position [365, 0]
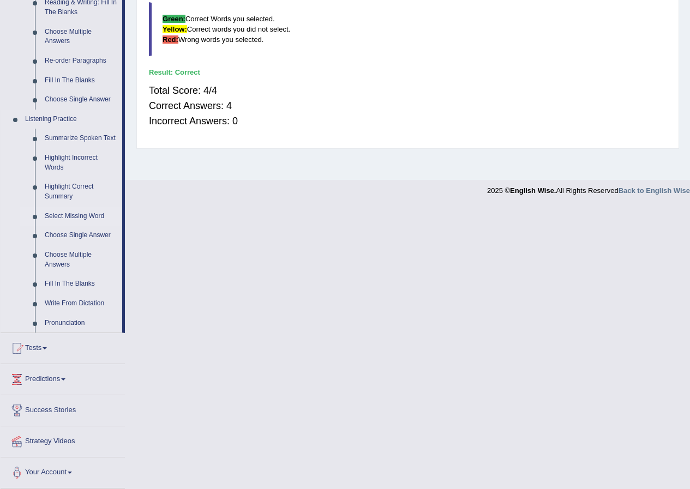
click at [62, 216] on link "Select Missing Word" at bounding box center [81, 217] width 82 height 20
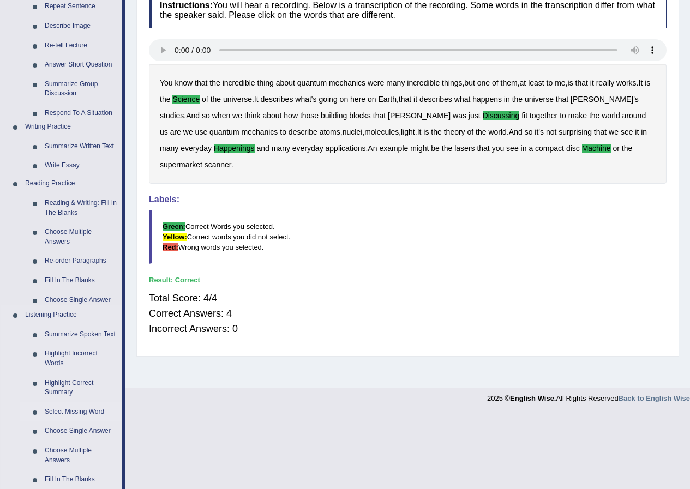
scroll to position [83, 0]
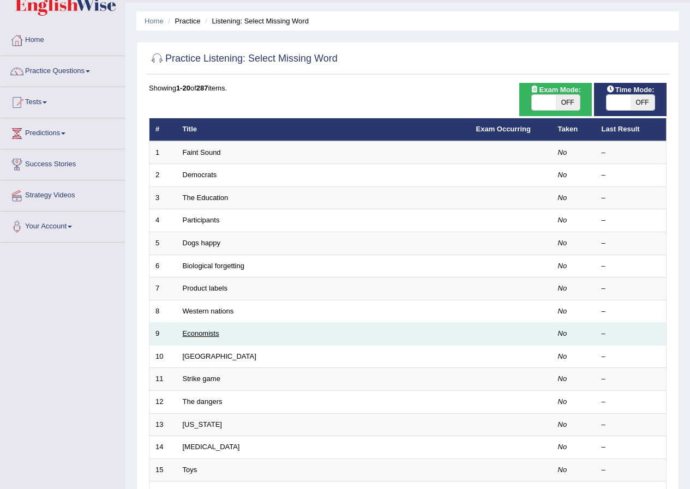
scroll to position [15, 0]
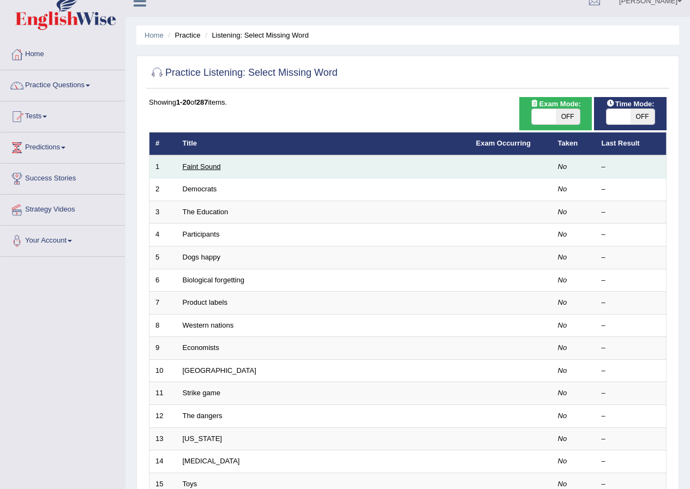
click at [184, 165] on link "Faint Sound" at bounding box center [202, 167] width 38 height 8
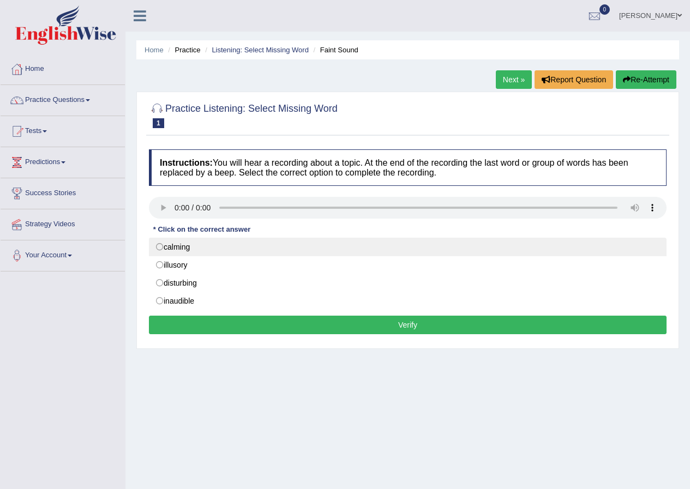
click at [190, 245] on label "calming" at bounding box center [408, 247] width 518 height 19
radio input "true"
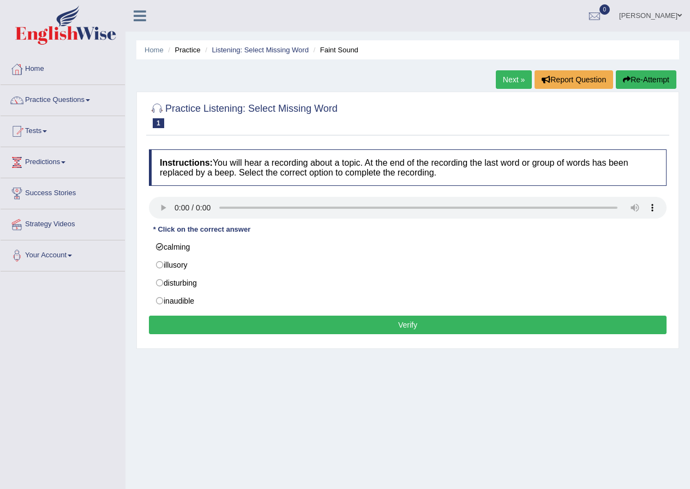
click at [303, 322] on button "Verify" at bounding box center [408, 325] width 518 height 19
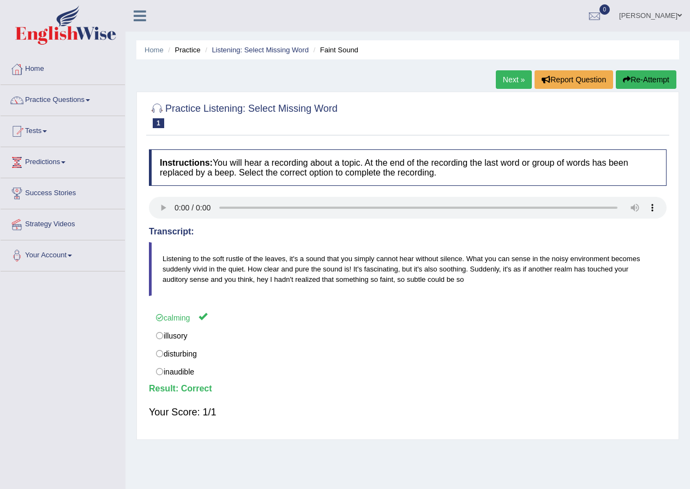
click at [514, 80] on link "Next »" at bounding box center [514, 79] width 36 height 19
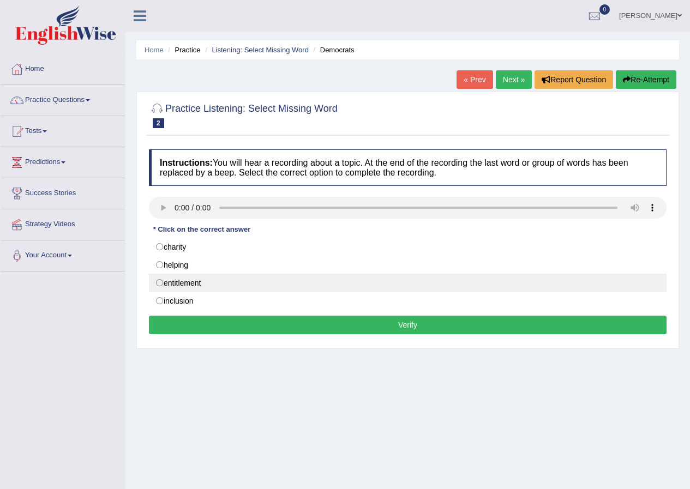
click at [184, 279] on label "entitlement" at bounding box center [408, 283] width 518 height 19
radio input "true"
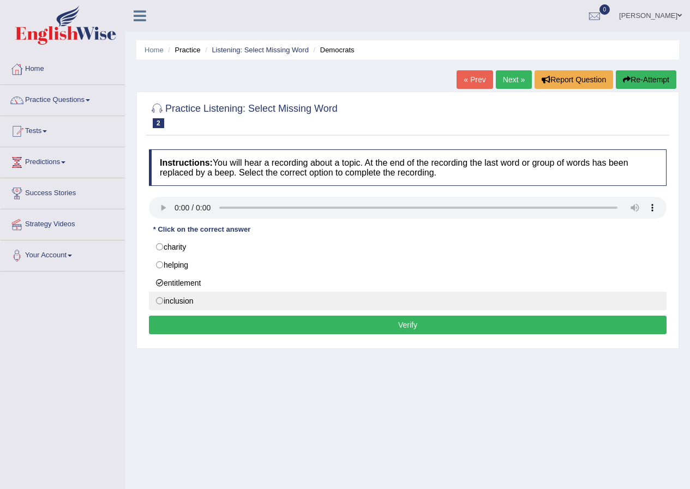
click at [171, 300] on label "inclusion" at bounding box center [408, 301] width 518 height 19
radio input "true"
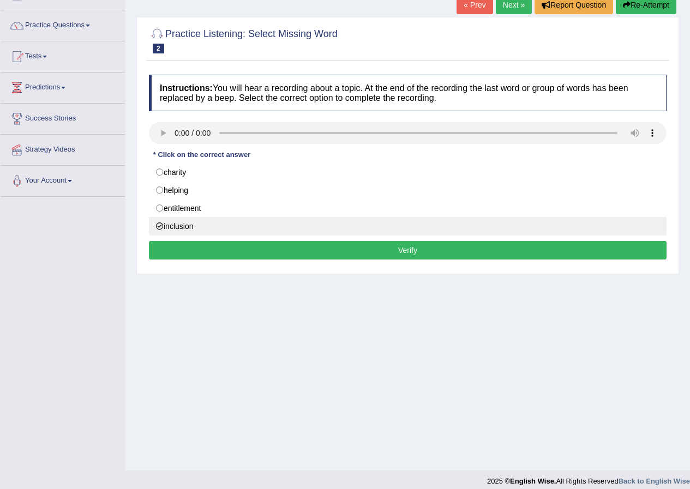
scroll to position [83, 0]
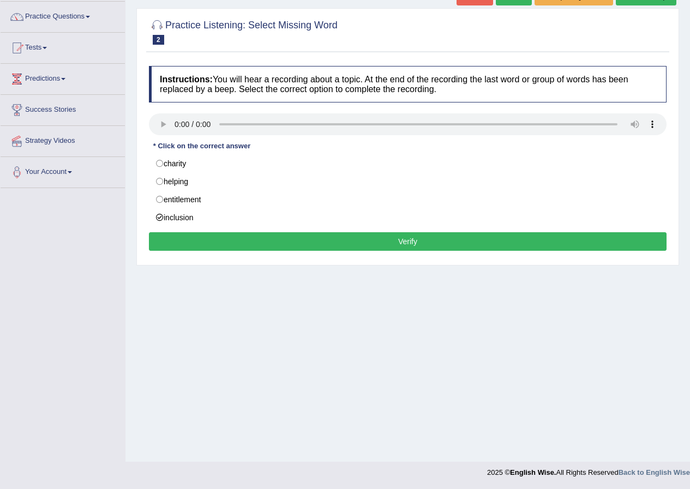
click at [188, 233] on button "Verify" at bounding box center [408, 241] width 518 height 19
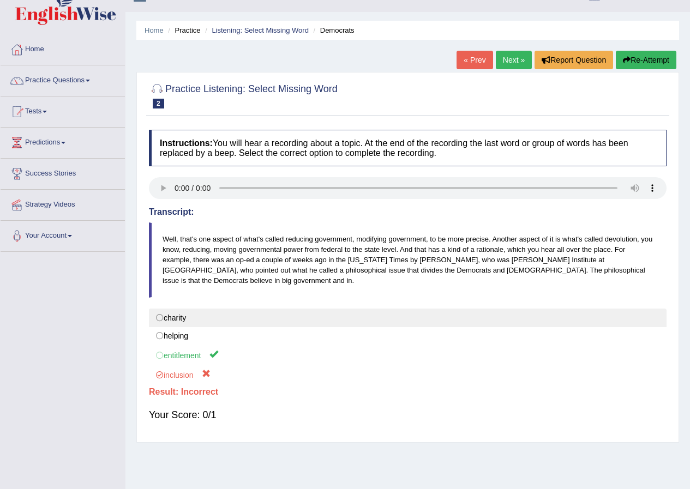
scroll to position [0, 0]
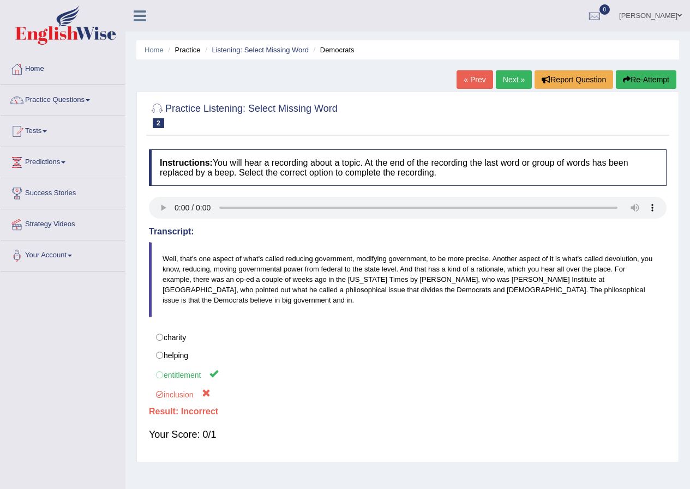
click at [513, 86] on link "Next »" at bounding box center [514, 79] width 36 height 19
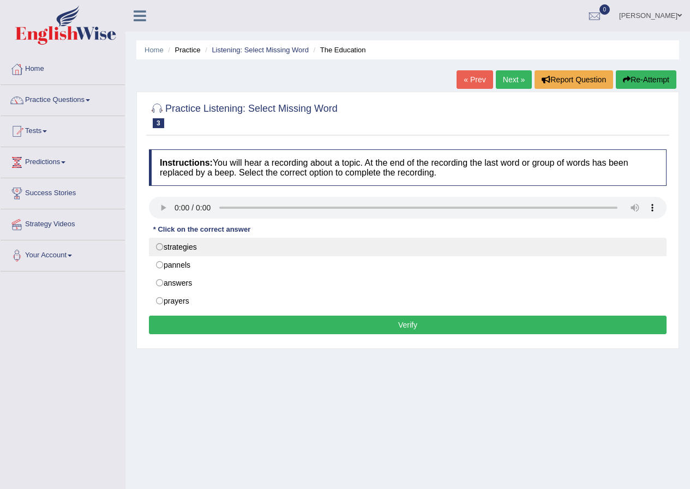
click at [170, 245] on label "strategies" at bounding box center [408, 247] width 518 height 19
radio input "true"
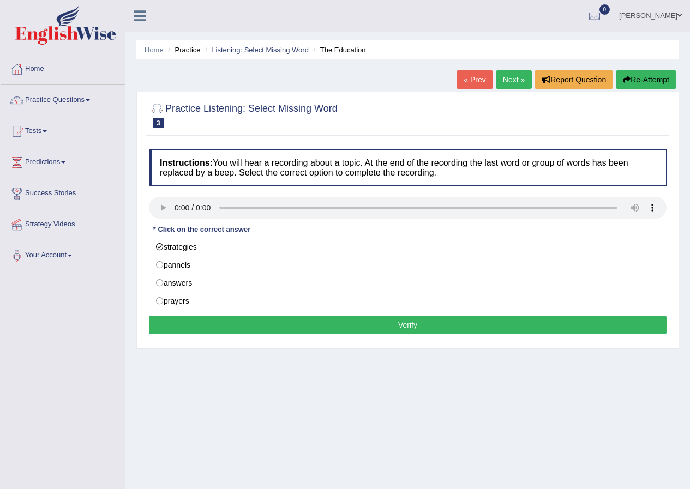
click at [253, 324] on button "Verify" at bounding box center [408, 325] width 518 height 19
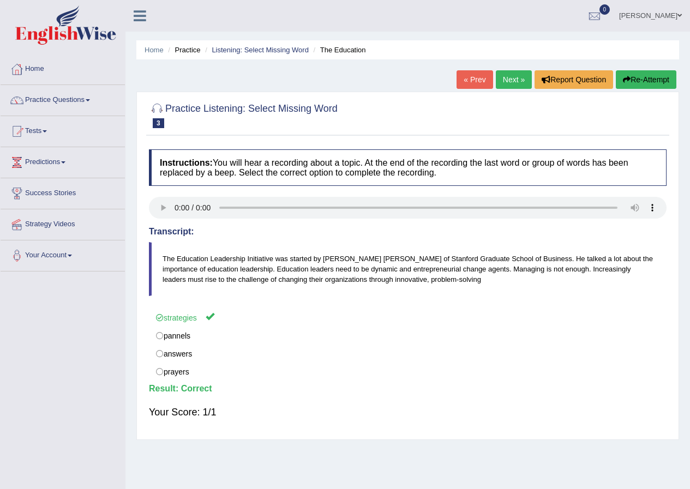
click at [504, 80] on link "Next »" at bounding box center [514, 79] width 36 height 19
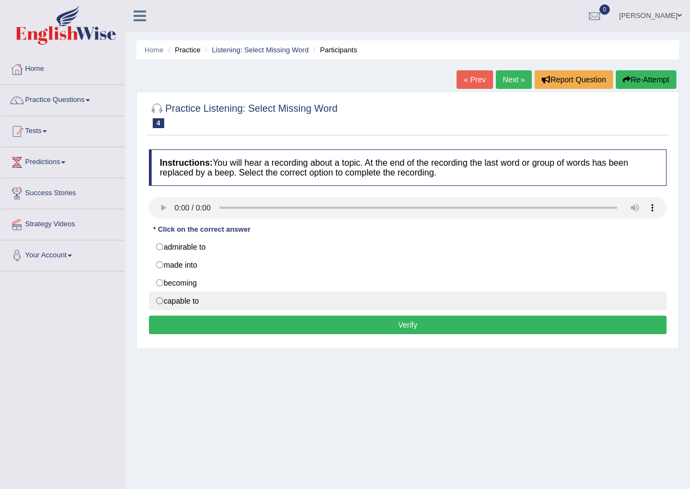
click at [162, 304] on label "capable to" at bounding box center [408, 301] width 518 height 19
radio input "true"
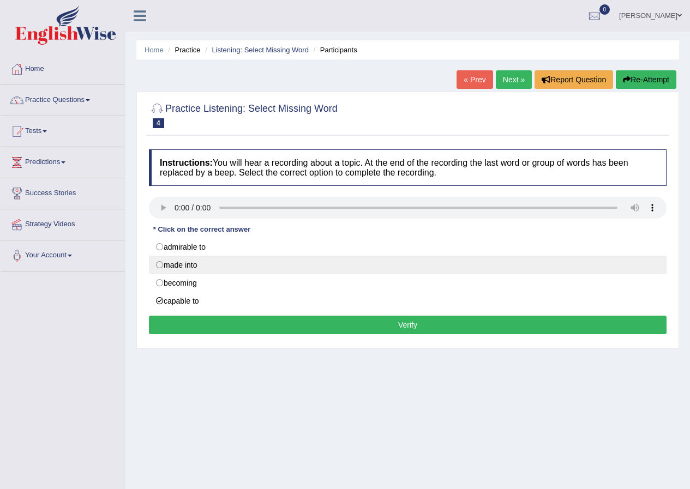
click at [159, 270] on label "made into" at bounding box center [408, 265] width 518 height 19
radio input "true"
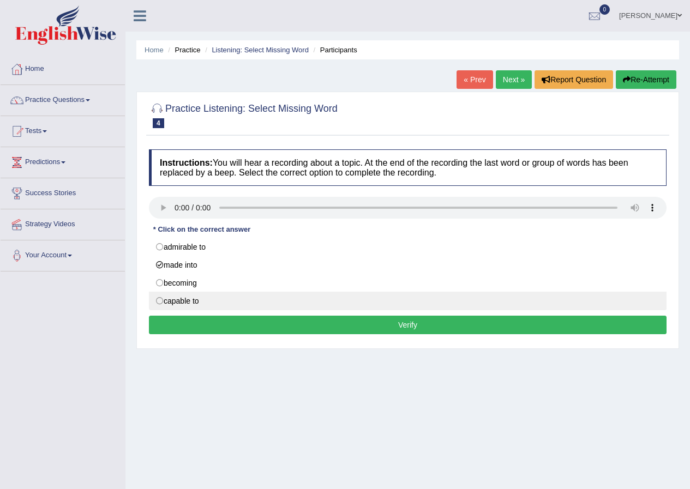
click at [183, 302] on label "capable to" at bounding box center [408, 301] width 518 height 19
radio input "true"
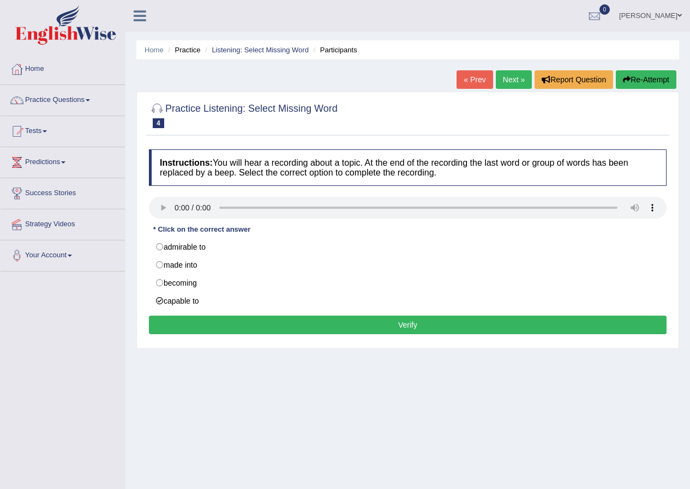
click at [236, 325] on button "Verify" at bounding box center [408, 325] width 518 height 19
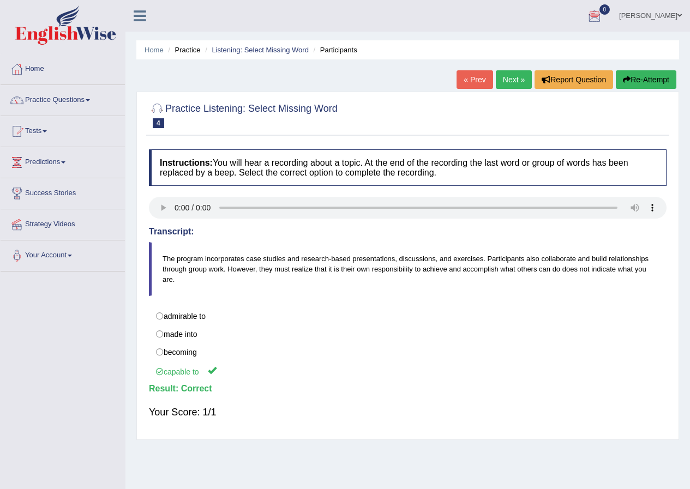
click at [513, 86] on link "Next »" at bounding box center [514, 79] width 36 height 19
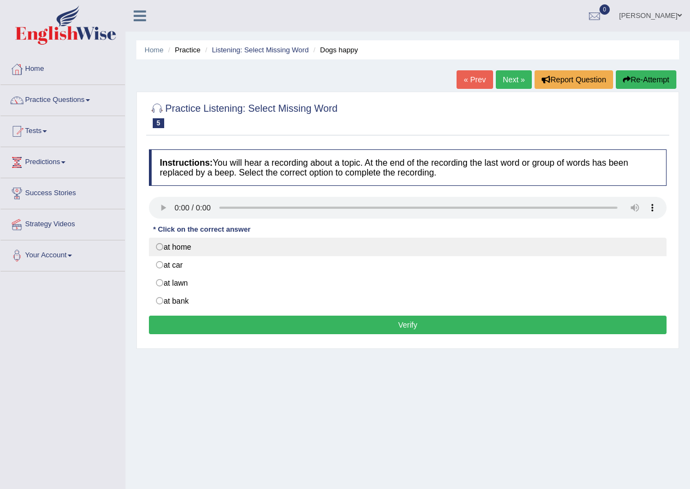
click at [170, 248] on label "at home" at bounding box center [408, 247] width 518 height 19
radio input "true"
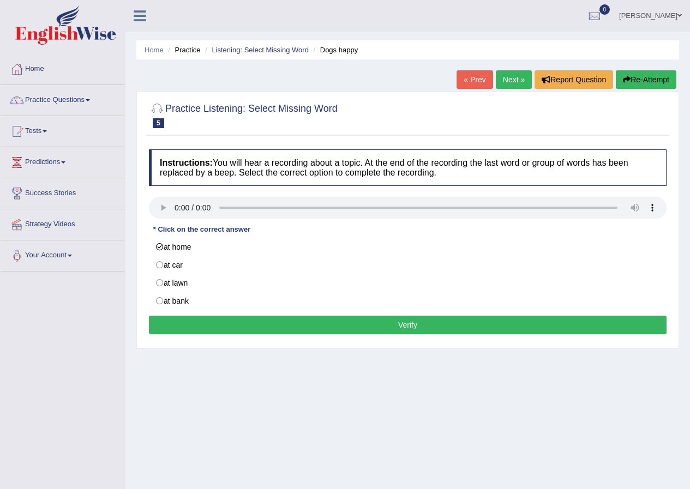
click at [245, 326] on button "Verify" at bounding box center [408, 325] width 518 height 19
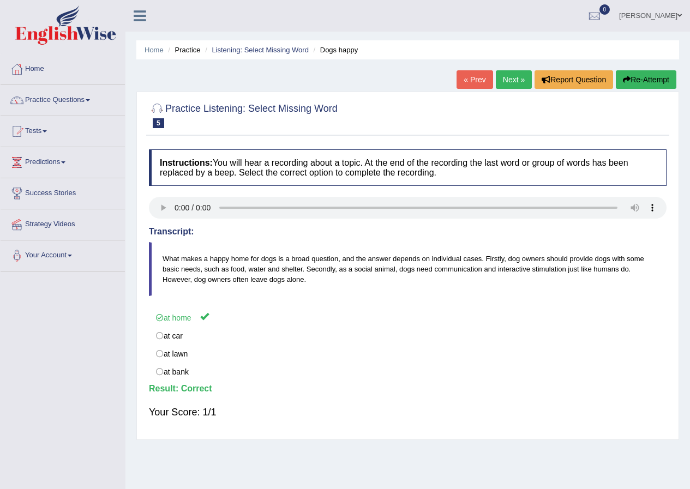
click at [503, 82] on link "Next »" at bounding box center [514, 79] width 36 height 19
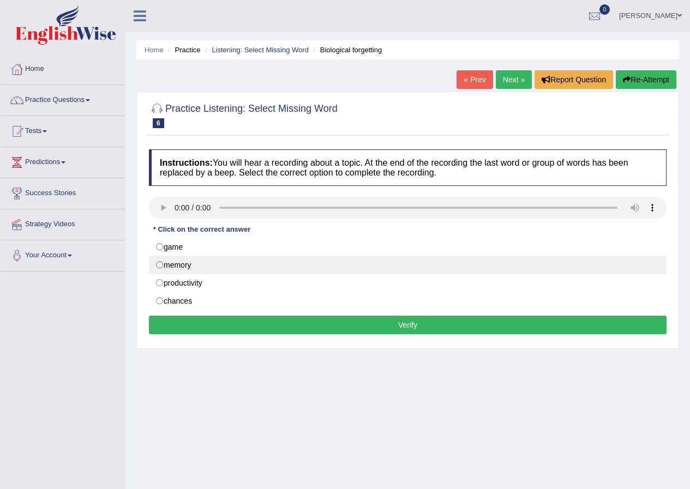
click at [182, 266] on label "memory" at bounding box center [408, 265] width 518 height 19
radio input "true"
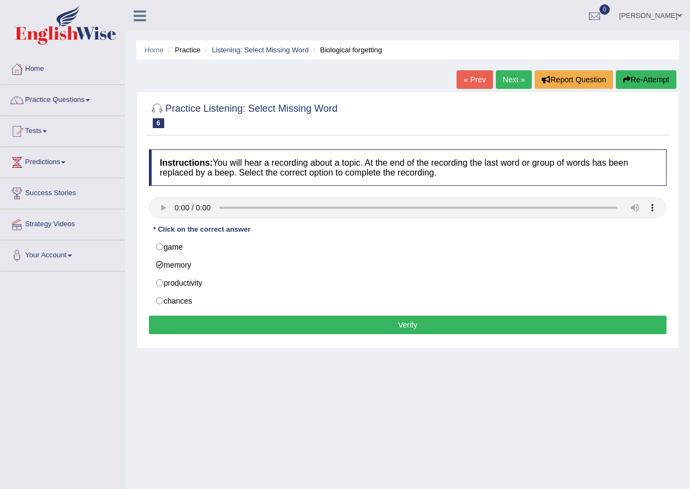
click at [229, 321] on button "Verify" at bounding box center [408, 325] width 518 height 19
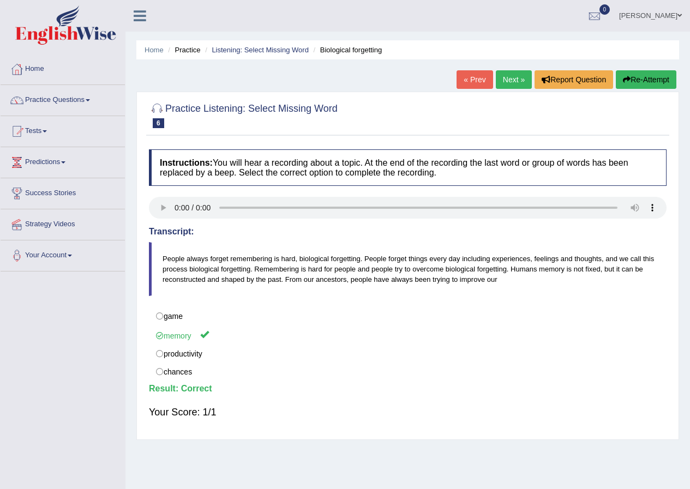
click at [509, 86] on link "Next »" at bounding box center [514, 79] width 36 height 19
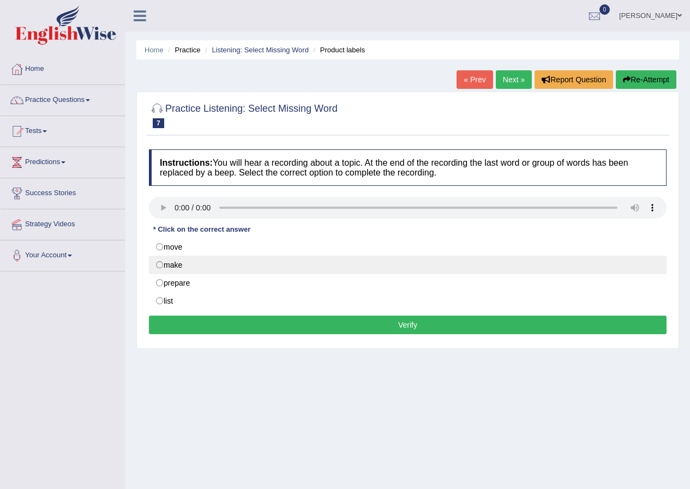
click at [172, 268] on label "make" at bounding box center [408, 265] width 518 height 19
radio input "true"
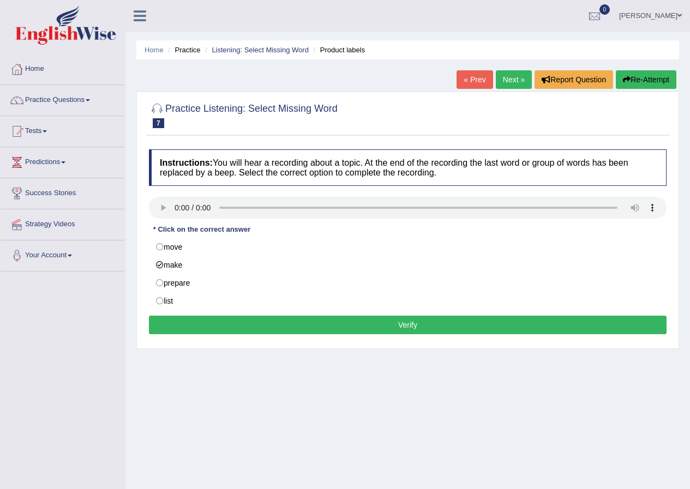
click at [226, 326] on button "Verify" at bounding box center [408, 325] width 518 height 19
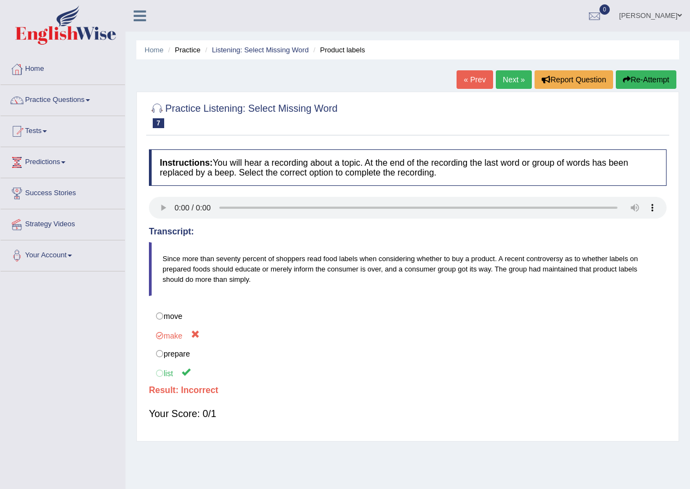
click at [509, 83] on link "Next »" at bounding box center [514, 79] width 36 height 19
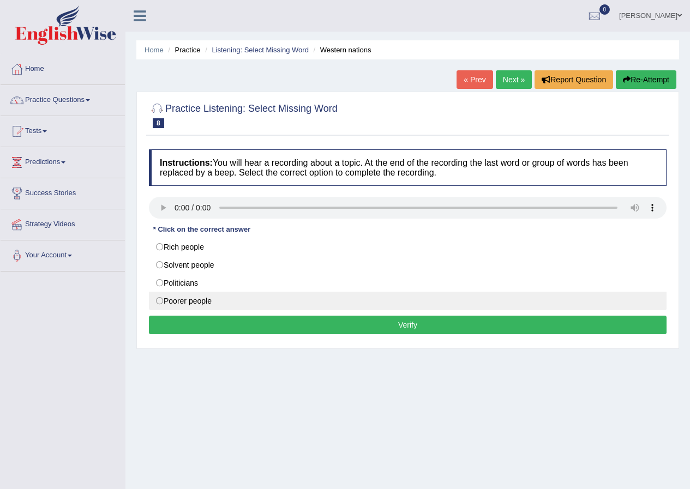
click at [168, 305] on label "Poorer people" at bounding box center [408, 301] width 518 height 19
radio input "true"
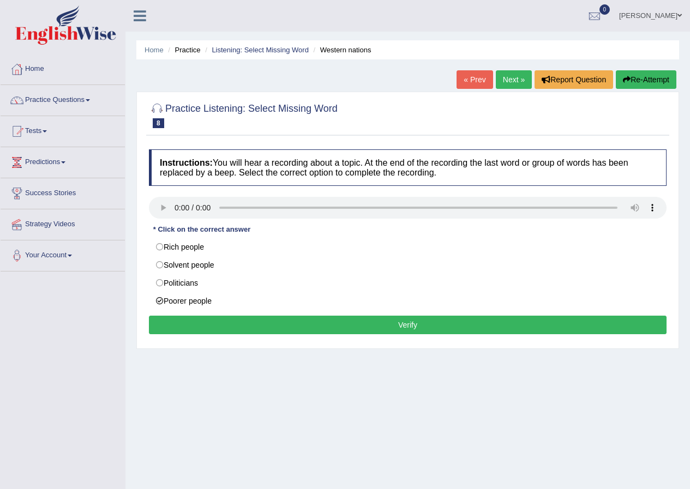
click at [164, 329] on button "Verify" at bounding box center [408, 325] width 518 height 19
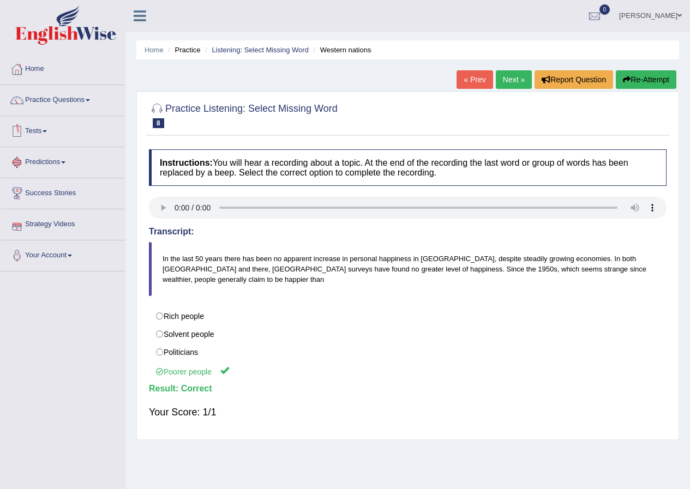
click at [518, 75] on link "Next »" at bounding box center [514, 79] width 36 height 19
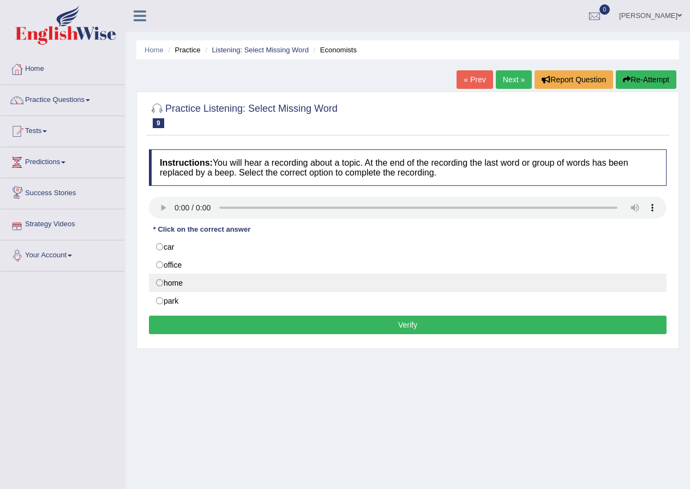
click at [171, 281] on label "home" at bounding box center [408, 283] width 518 height 19
radio input "true"
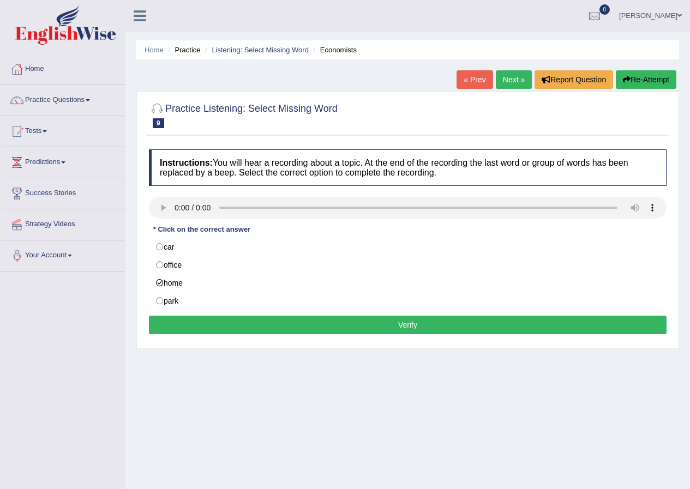
click at [336, 330] on button "Verify" at bounding box center [408, 325] width 518 height 19
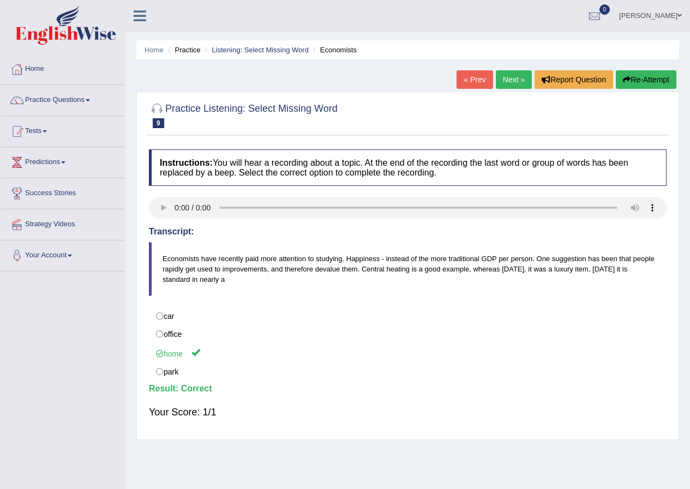
click at [91, 103] on link "Practice Questions" at bounding box center [63, 98] width 124 height 27
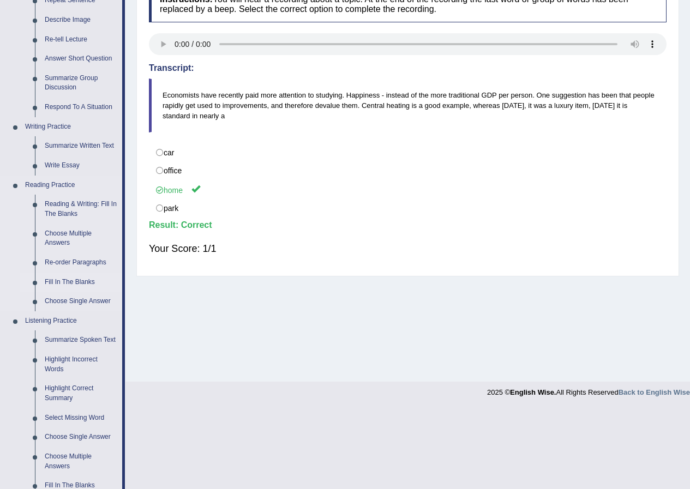
scroll to position [365, 0]
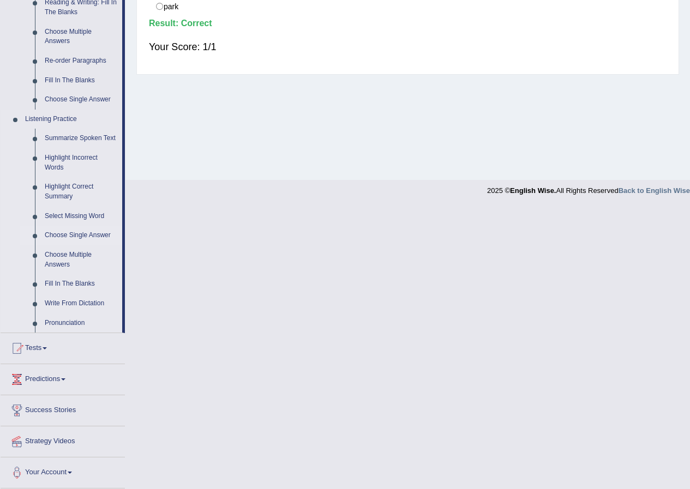
click at [99, 238] on link "Choose Single Answer" at bounding box center [81, 236] width 82 height 20
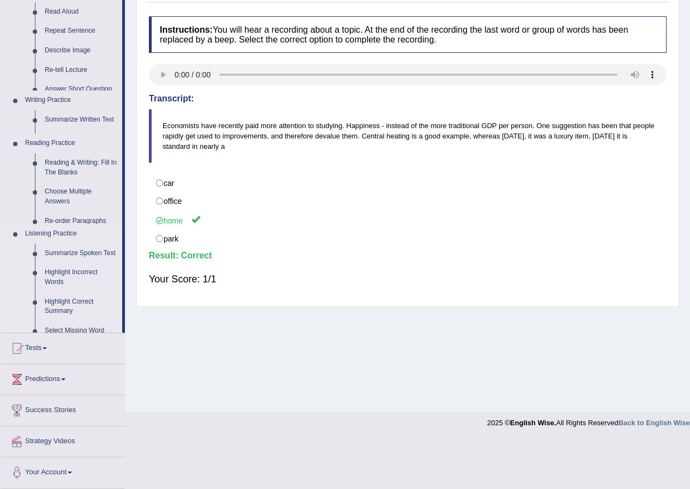
scroll to position [83, 0]
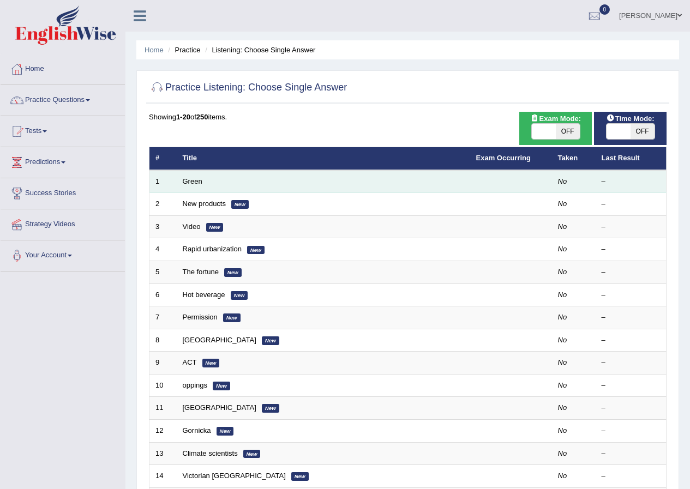
click at [221, 177] on td "Green" at bounding box center [323, 181] width 293 height 23
click at [188, 182] on link "Green" at bounding box center [193, 181] width 20 height 8
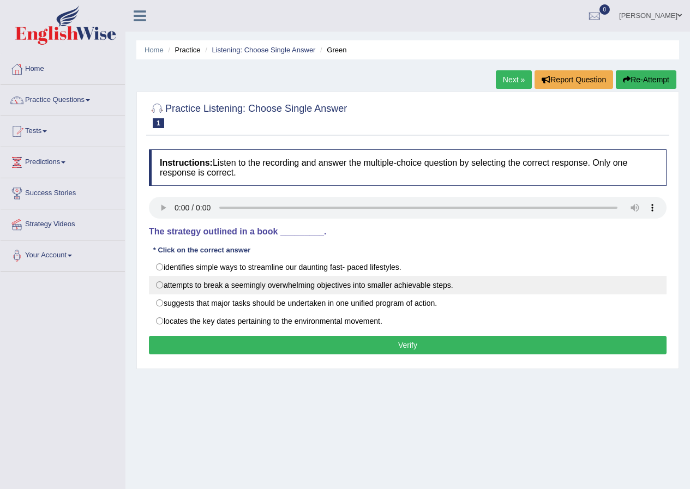
click at [280, 284] on label "attempts to break a seemingly overwhelming objectives into smaller achievable s…" at bounding box center [408, 285] width 518 height 19
radio input "true"
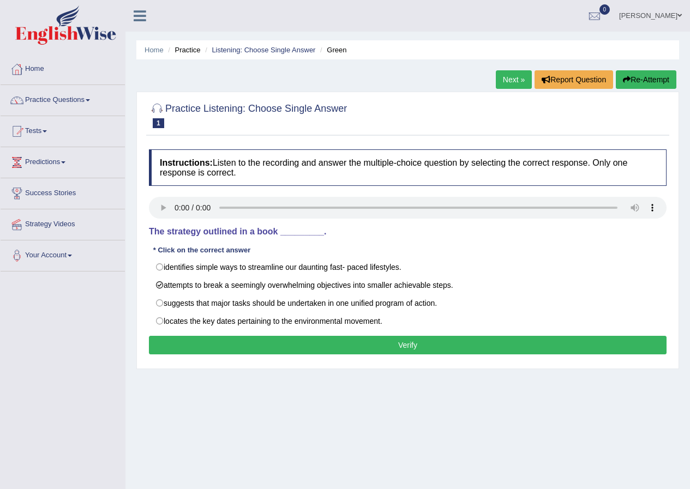
click at [328, 348] on button "Verify" at bounding box center [408, 345] width 518 height 19
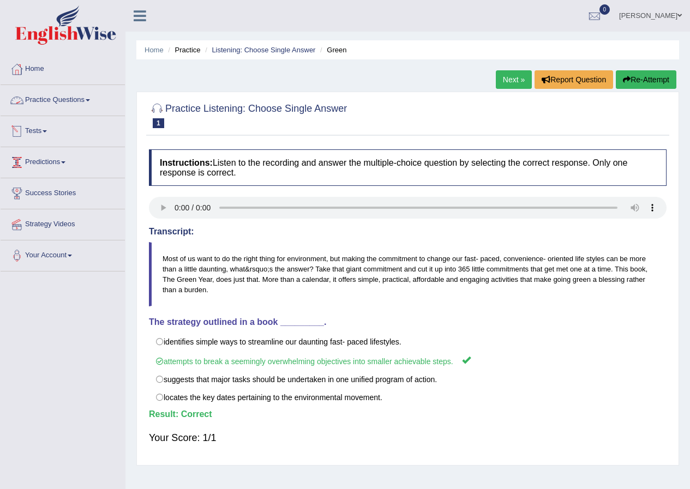
click at [69, 96] on link "Practice Questions" at bounding box center [63, 98] width 124 height 27
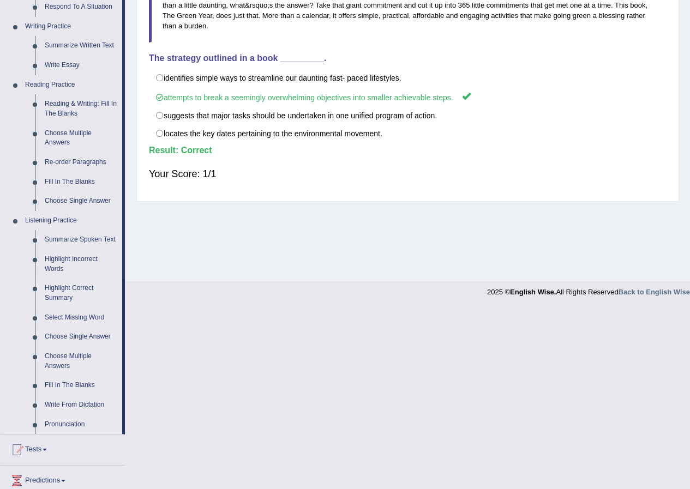
scroll to position [327, 0]
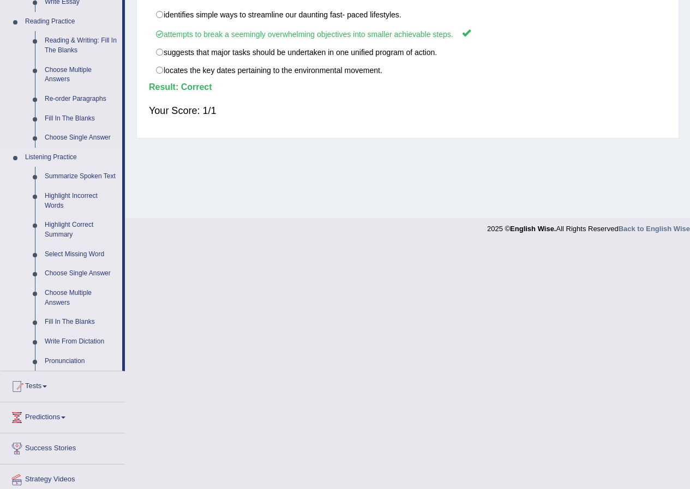
click at [80, 295] on link "Choose Multiple Answers" at bounding box center [81, 298] width 82 height 29
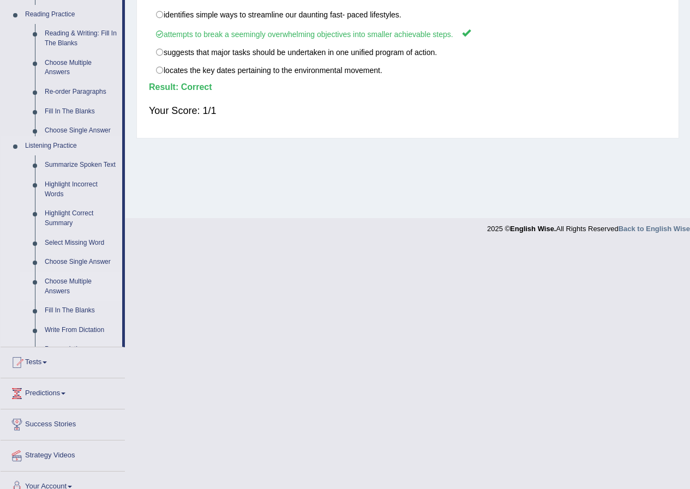
scroll to position [306, 0]
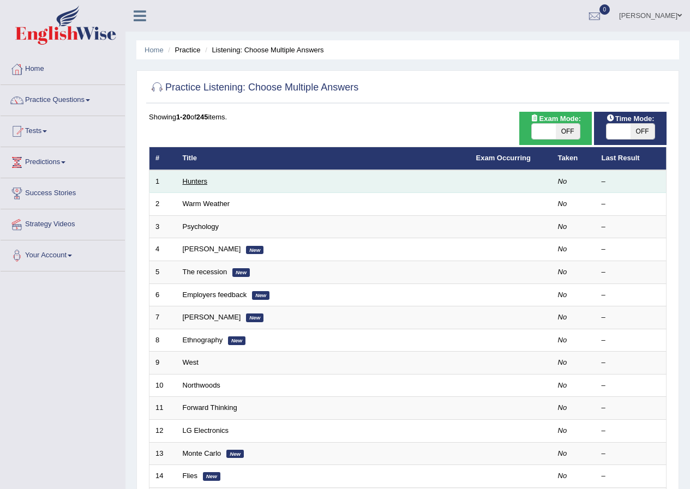
click at [191, 185] on link "Hunters" at bounding box center [195, 181] width 25 height 8
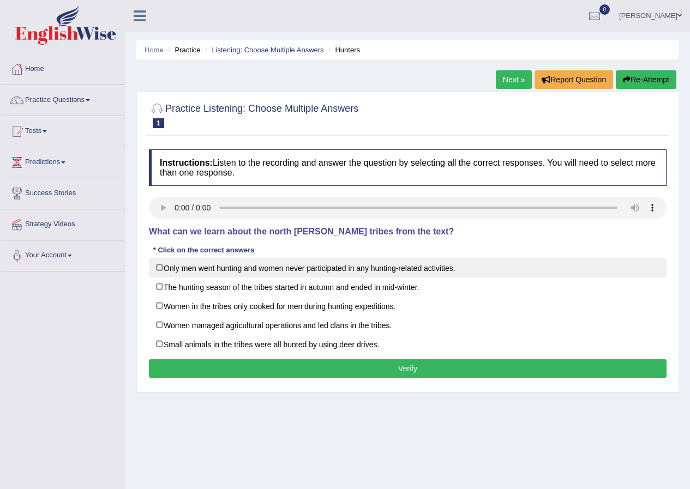
click at [208, 270] on label "Only men went hunting and women never participated in any hunting-related activ…" at bounding box center [408, 268] width 518 height 20
checkbox input "true"
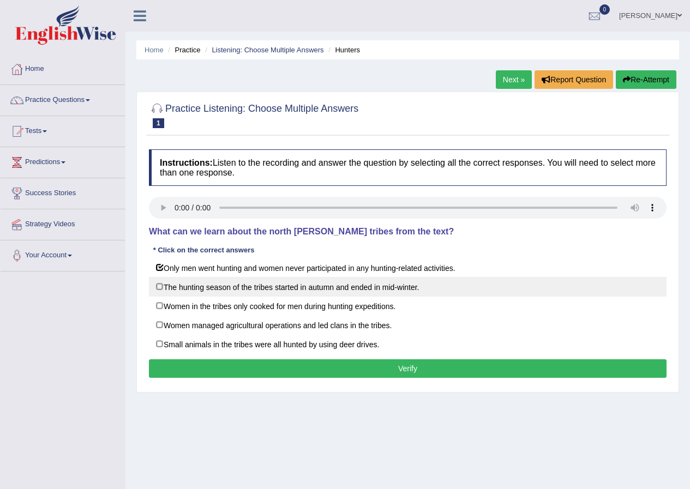
click at [208, 289] on label "The hunting season of the tribes started in autumn and ended in mid-winter." at bounding box center [408, 287] width 518 height 20
checkbox input "true"
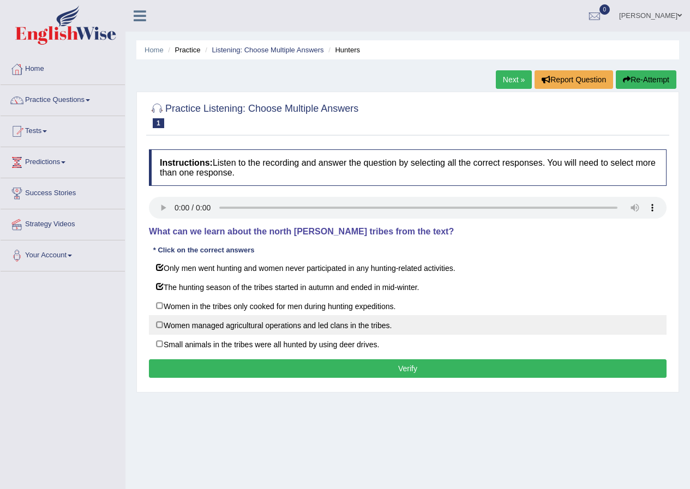
click at [203, 328] on label "Women managed agricultural operations and led clans in the tribes." at bounding box center [408, 325] width 518 height 20
checkbox input "true"
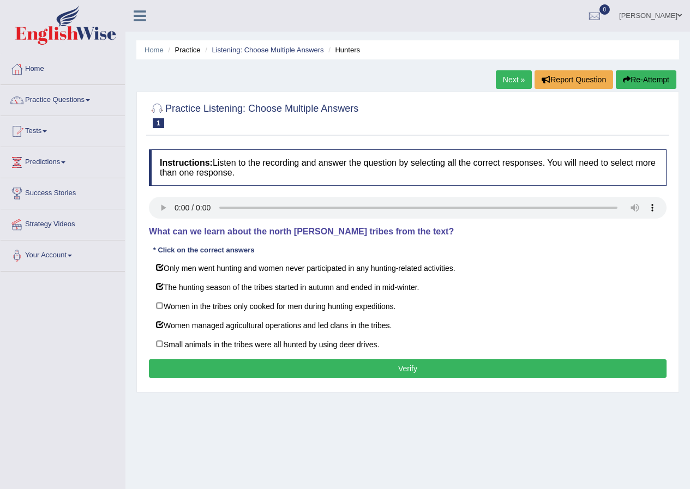
click at [292, 370] on button "Verify" at bounding box center [408, 368] width 518 height 19
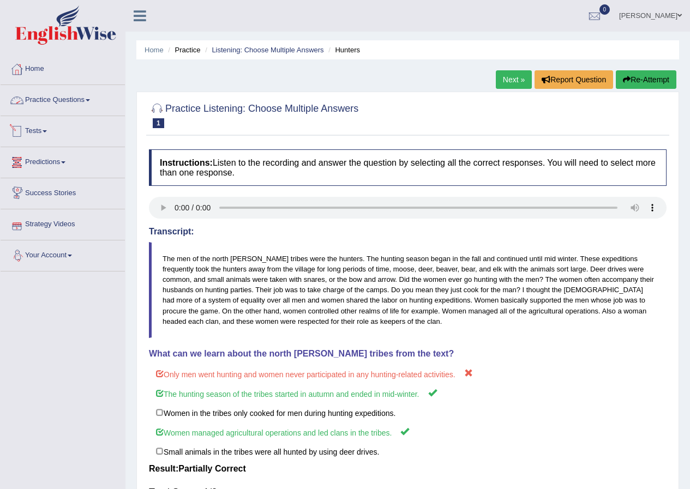
click at [74, 104] on link "Practice Questions" at bounding box center [63, 98] width 124 height 27
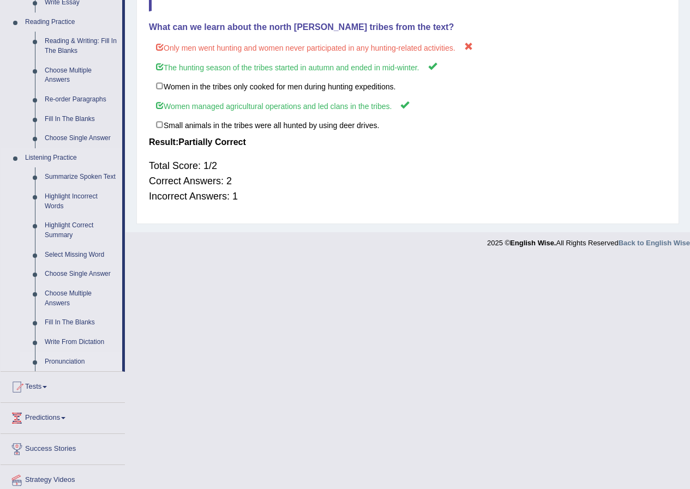
scroll to position [327, 0]
click at [73, 322] on link "Fill In The Blanks" at bounding box center [81, 323] width 82 height 20
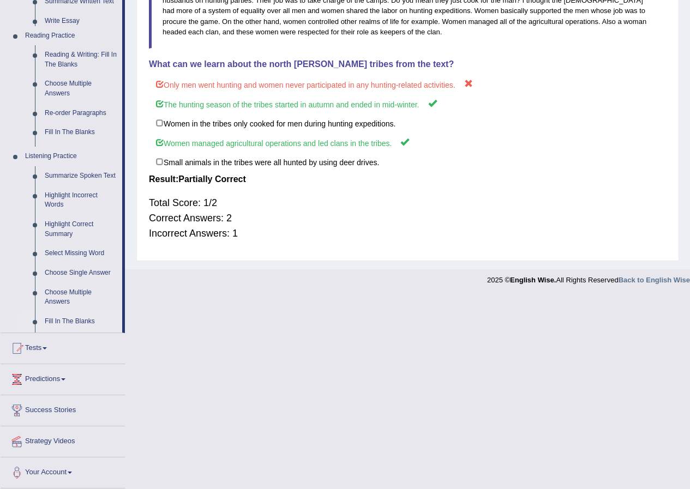
scroll to position [97, 0]
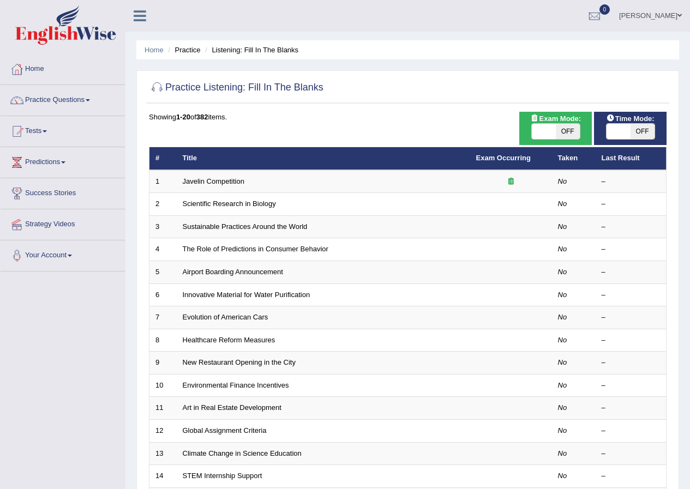
click at [212, 181] on link "Javelin Competition" at bounding box center [214, 181] width 62 height 8
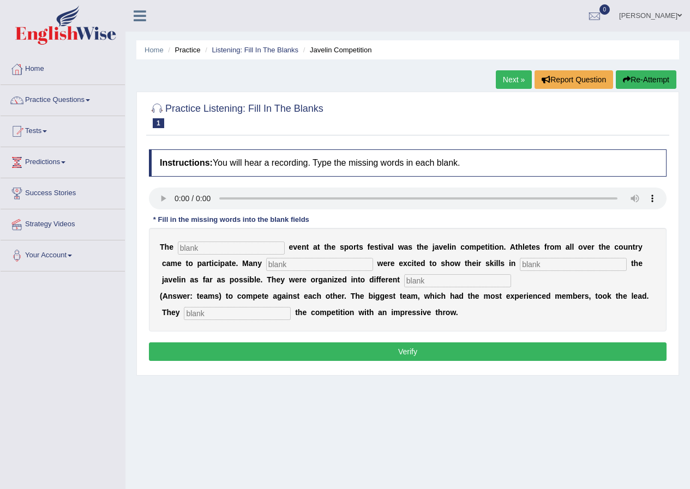
click at [219, 252] on input "text" at bounding box center [231, 248] width 107 height 13
click at [192, 251] on input "text" at bounding box center [231, 248] width 107 height 13
type input "biggest"
click at [273, 267] on input "text" at bounding box center [319, 264] width 107 height 13
type input "people"
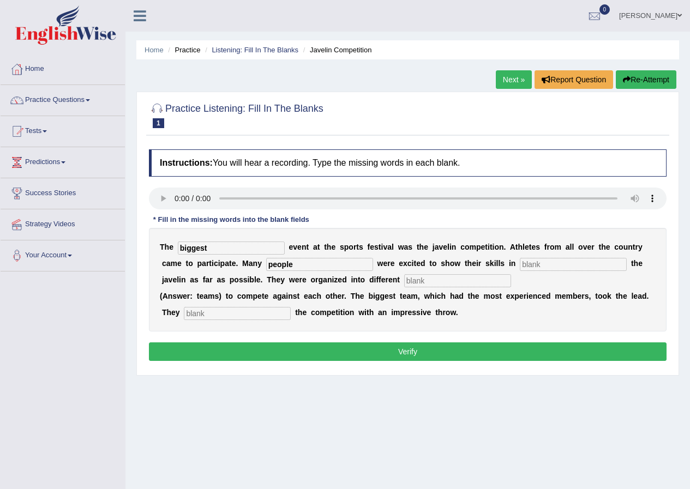
click at [543, 262] on input "text" at bounding box center [573, 264] width 107 height 13
click at [560, 269] on input "text" at bounding box center [573, 264] width 107 height 13
type input "thrown"
click at [435, 280] on input "text" at bounding box center [457, 280] width 107 height 13
click at [438, 281] on input "text" at bounding box center [457, 280] width 107 height 13
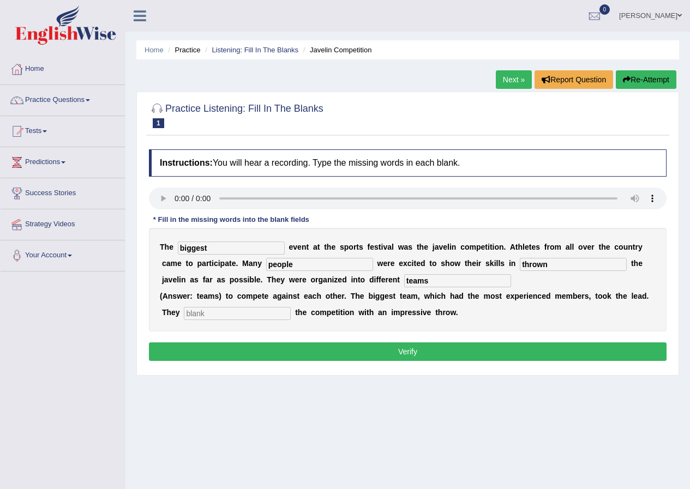
type input "teams"
click at [208, 316] on input "text" at bounding box center [237, 313] width 107 height 13
type input "started"
click at [288, 343] on button "Verify" at bounding box center [408, 352] width 518 height 19
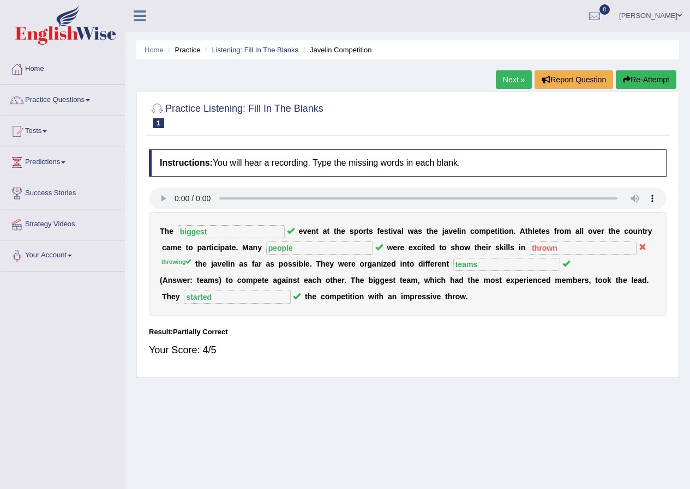
click at [557, 255] on div "T h e biggest e v e n t a t t h e s p o r t s f e s t i v a l w a s t h e j a v…" at bounding box center [408, 264] width 518 height 104
